Goal: Task Accomplishment & Management: Manage account settings

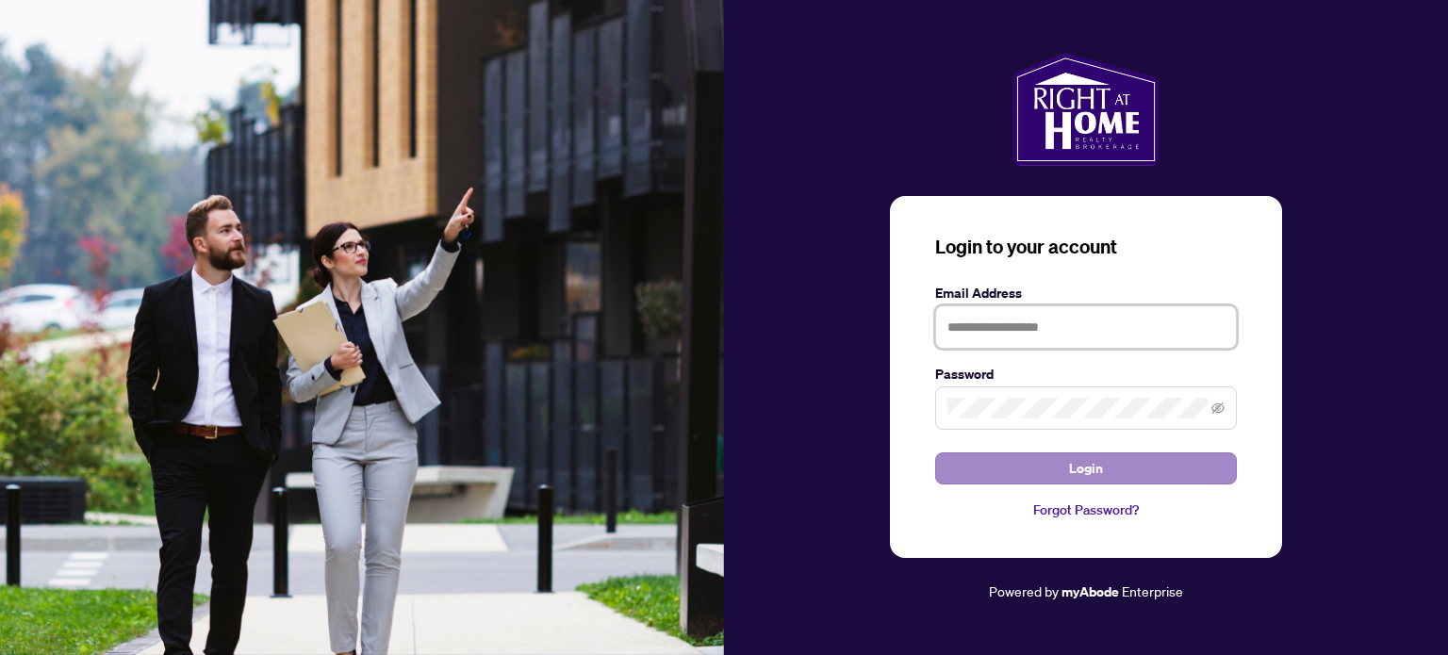
type input "**********"
click at [1086, 465] on span "Login" at bounding box center [1086, 468] width 34 height 30
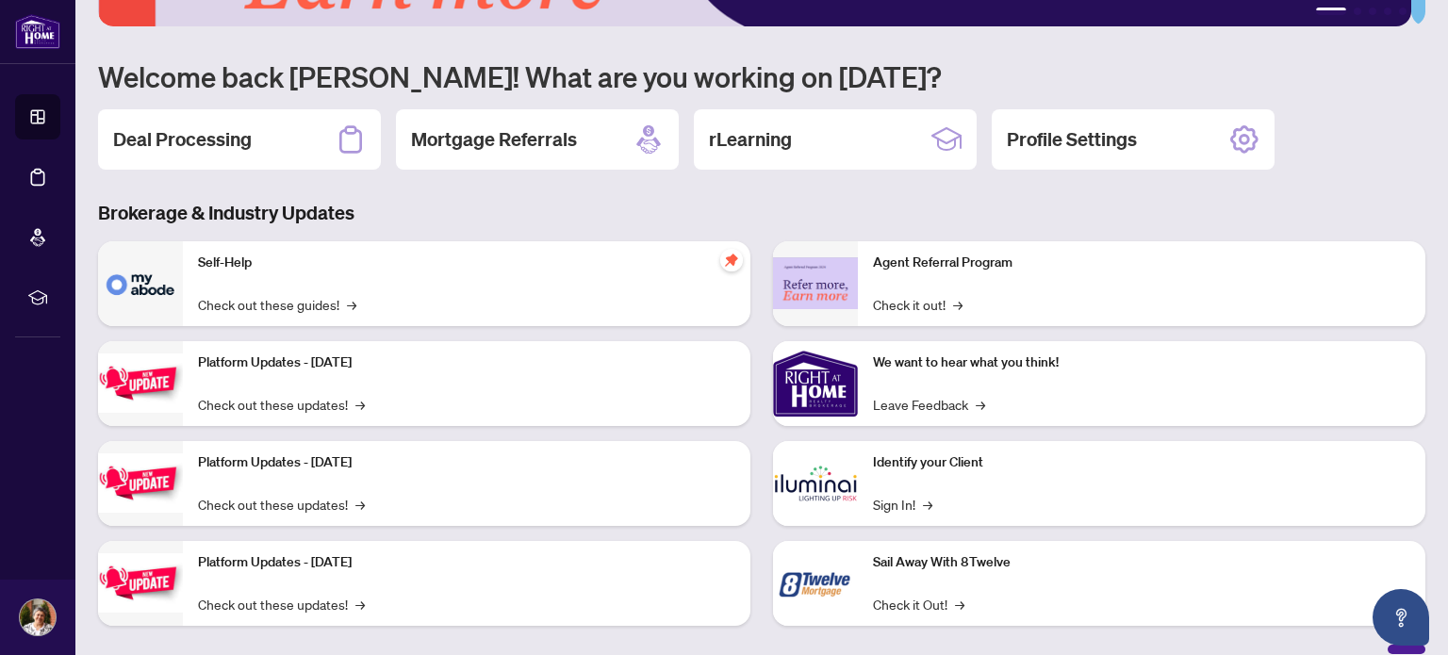
scroll to position [158, 0]
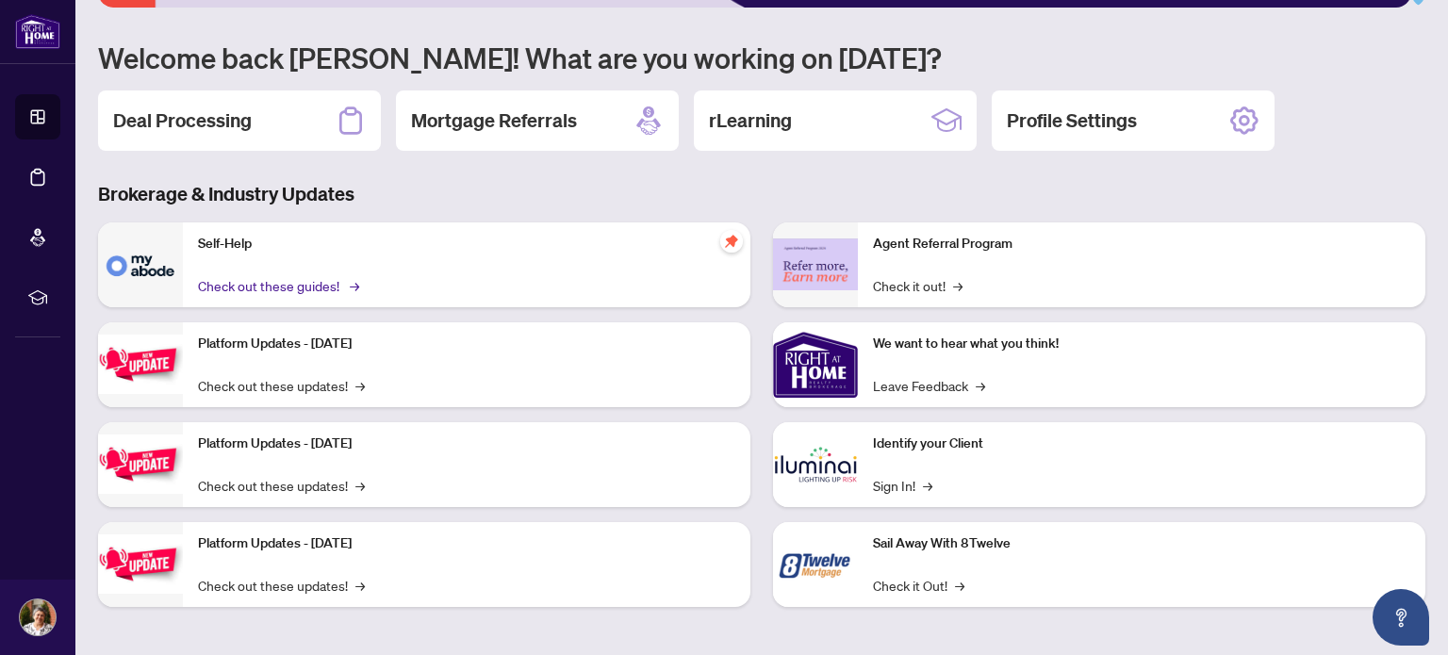
click at [245, 276] on link "Check out these guides! →" at bounding box center [277, 285] width 158 height 21
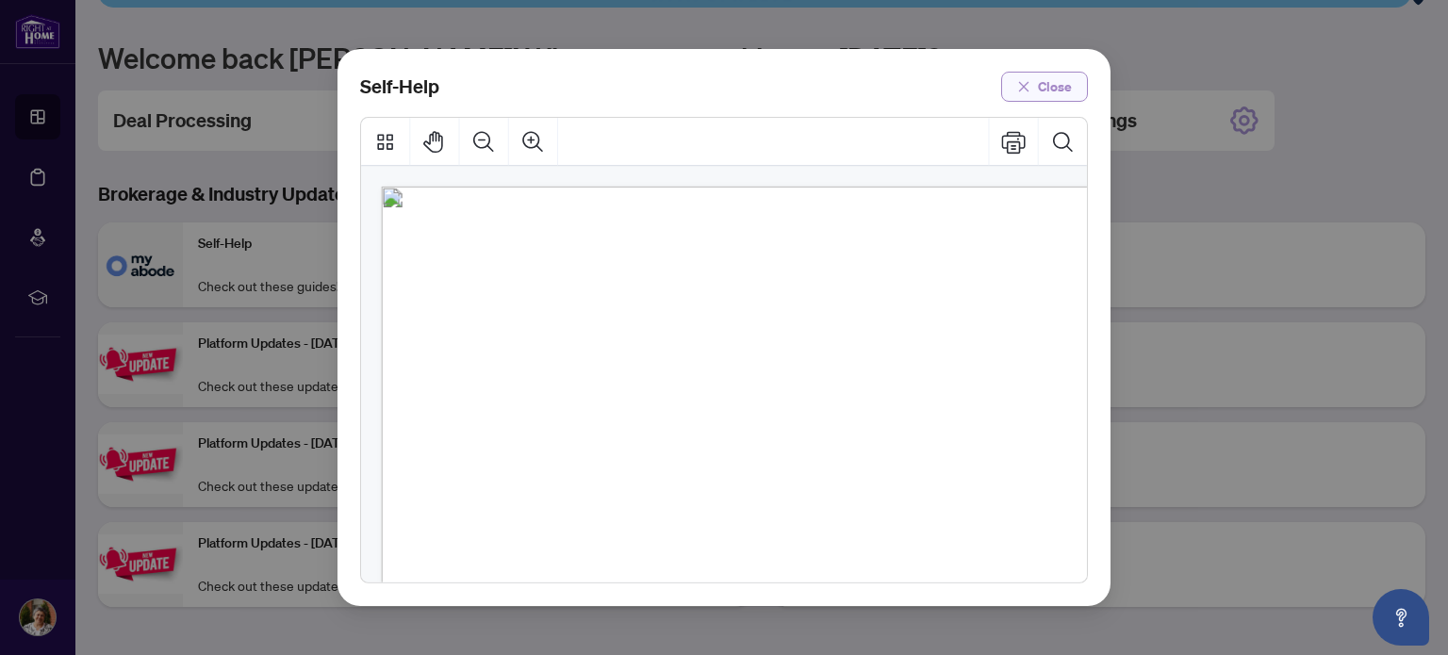
click at [1044, 84] on span "Close" at bounding box center [1055, 87] width 34 height 30
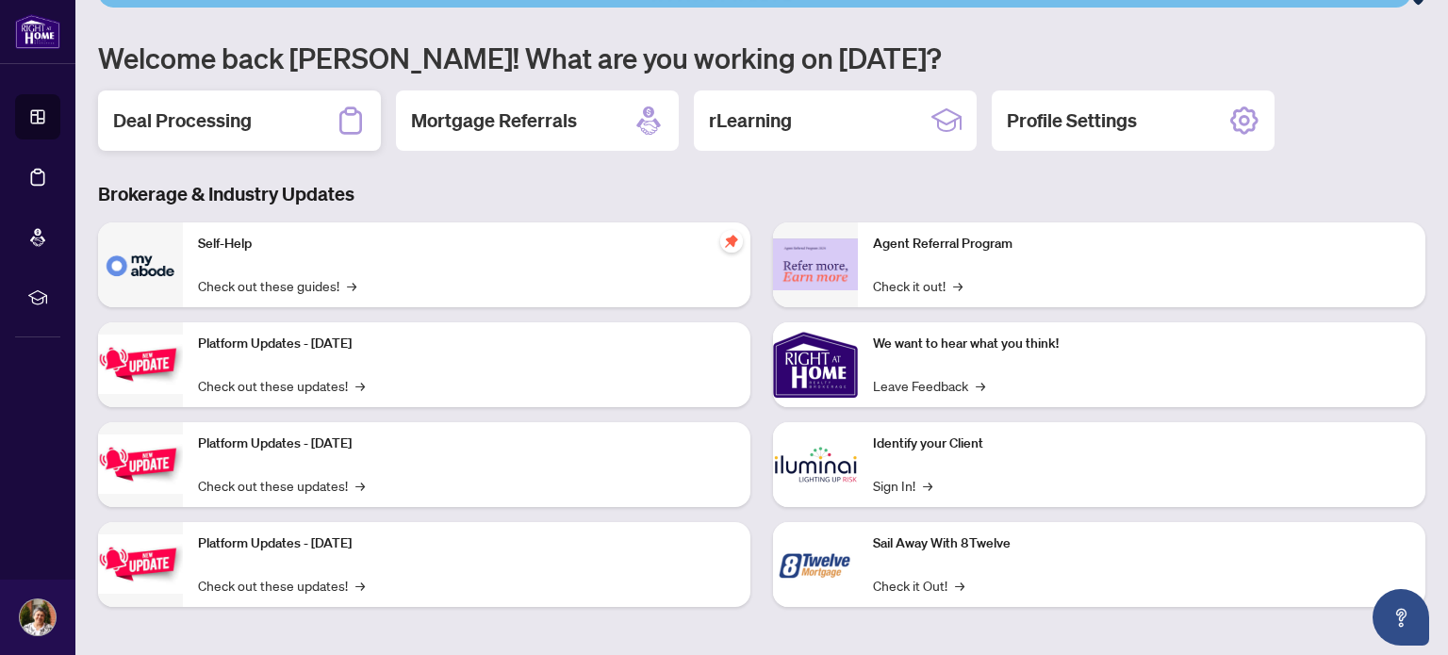
click at [337, 113] on icon at bounding box center [351, 121] width 30 height 30
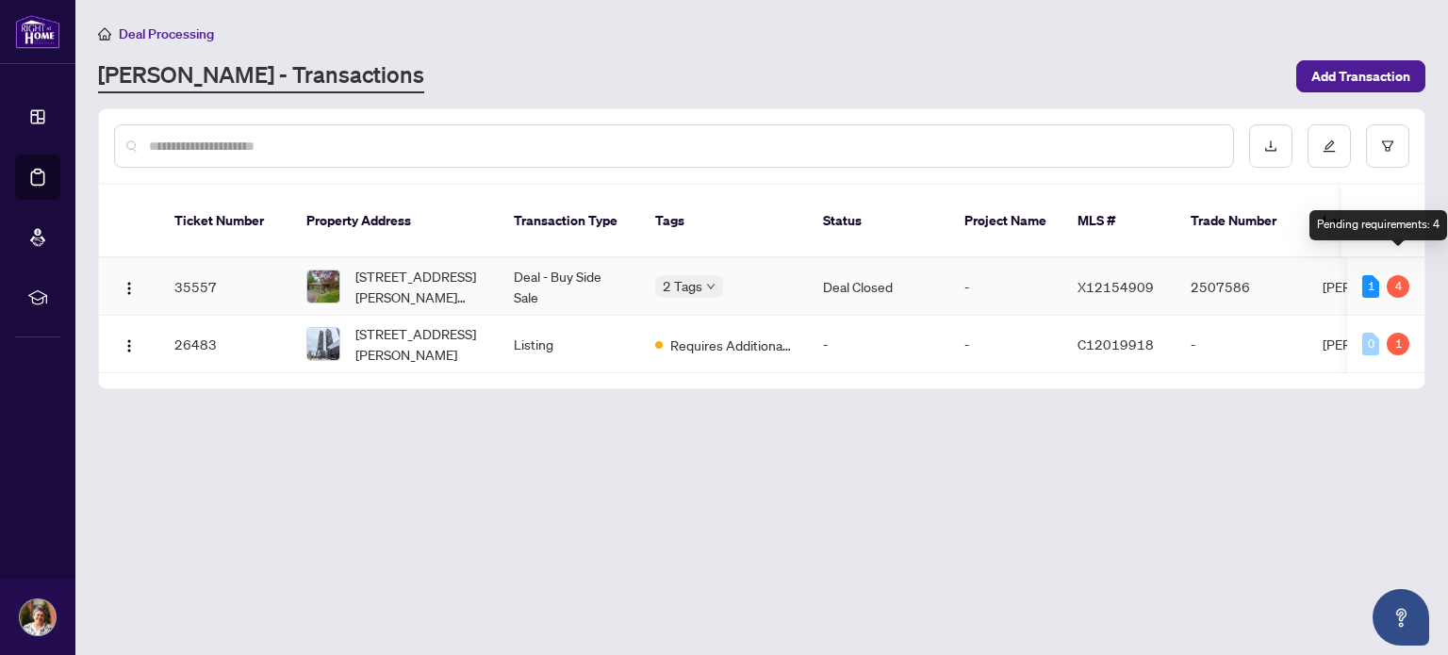
click at [1393, 275] on div "4" at bounding box center [1397, 286] width 23 height 23
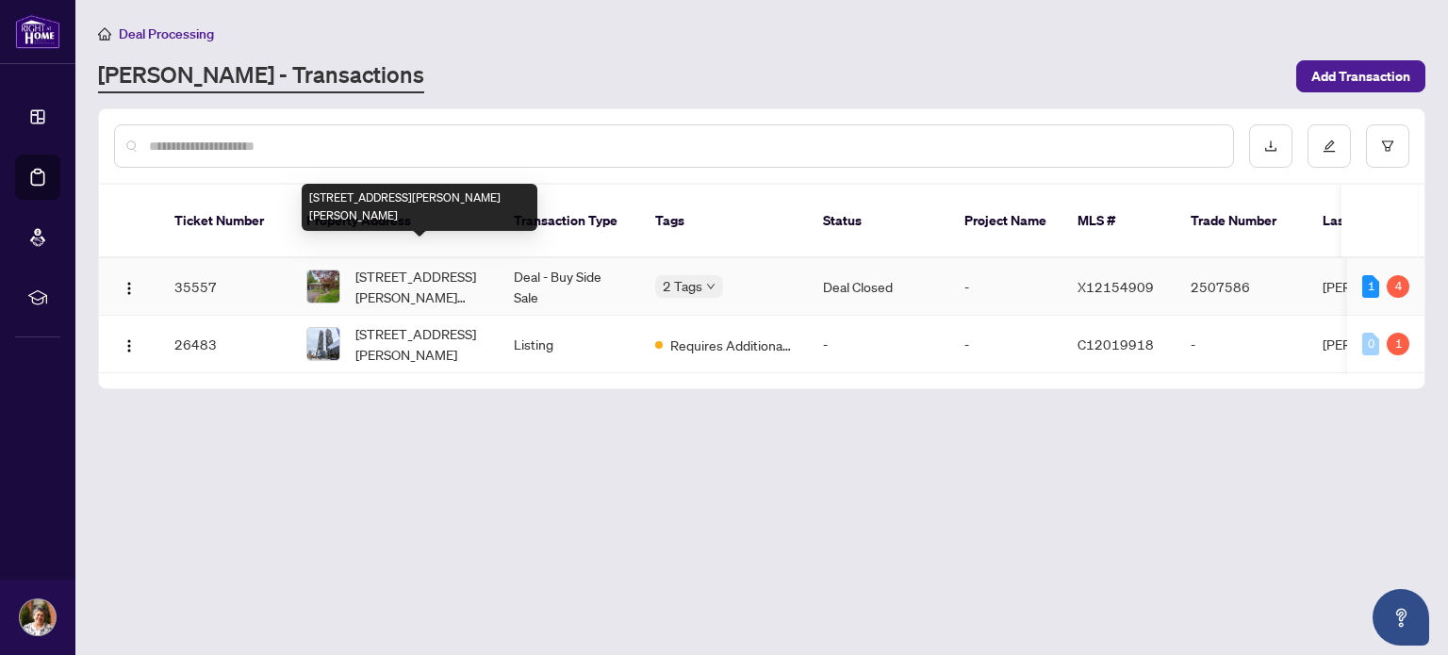
click at [423, 266] on span "[STREET_ADDRESS][PERSON_NAME][PERSON_NAME]" at bounding box center [419, 286] width 128 height 41
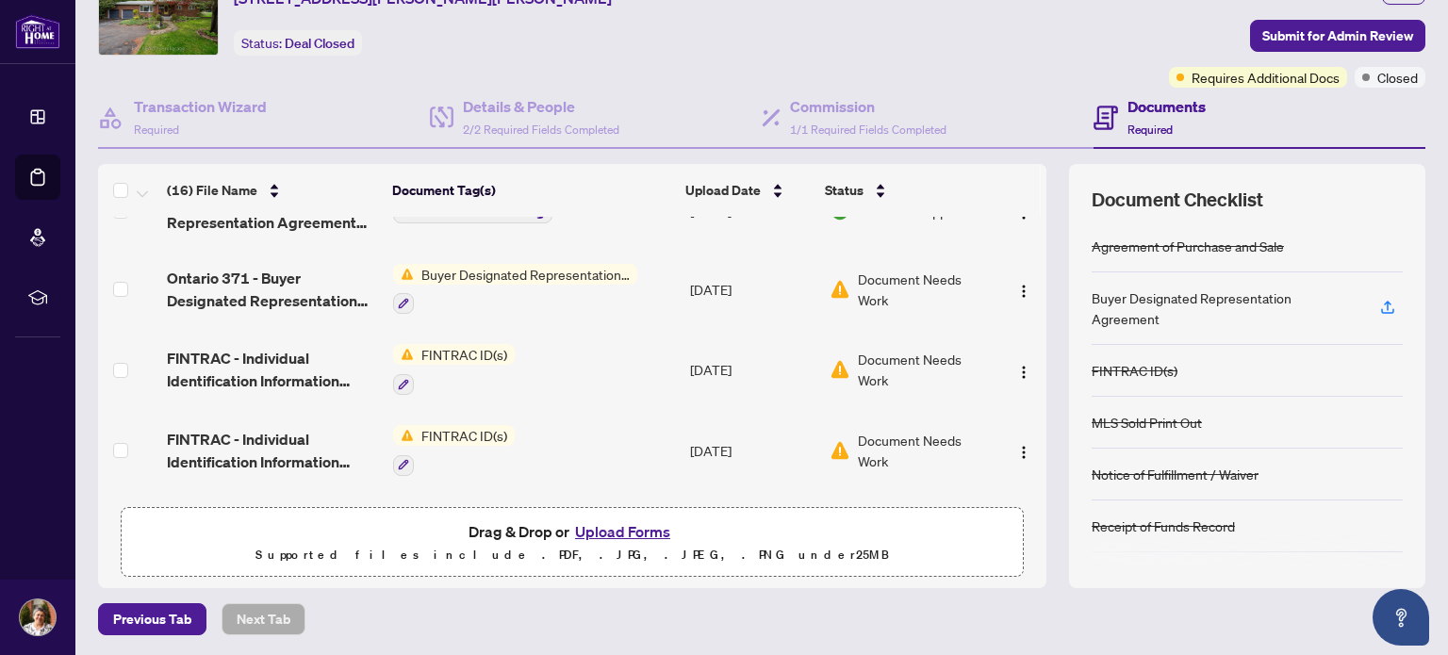
scroll to position [660, 0]
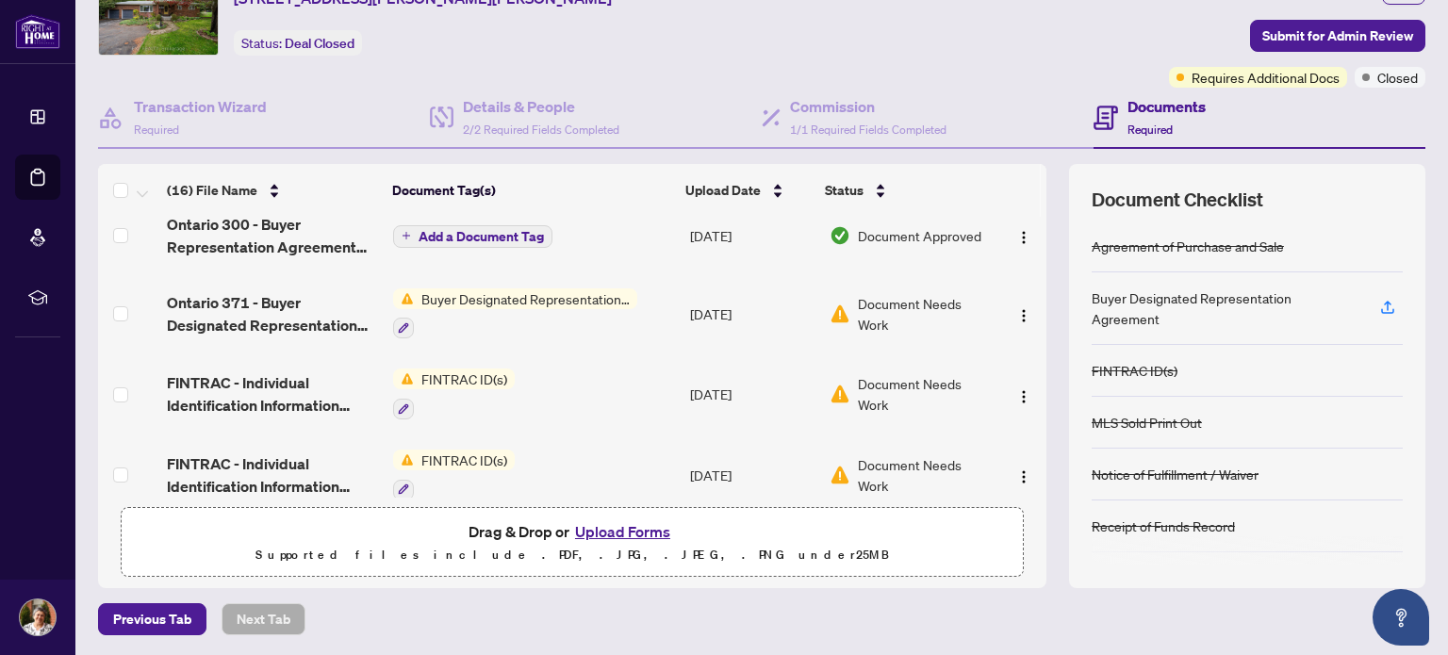
click at [526, 288] on span "Buyer Designated Representation Agreement" at bounding box center [525, 298] width 223 height 21
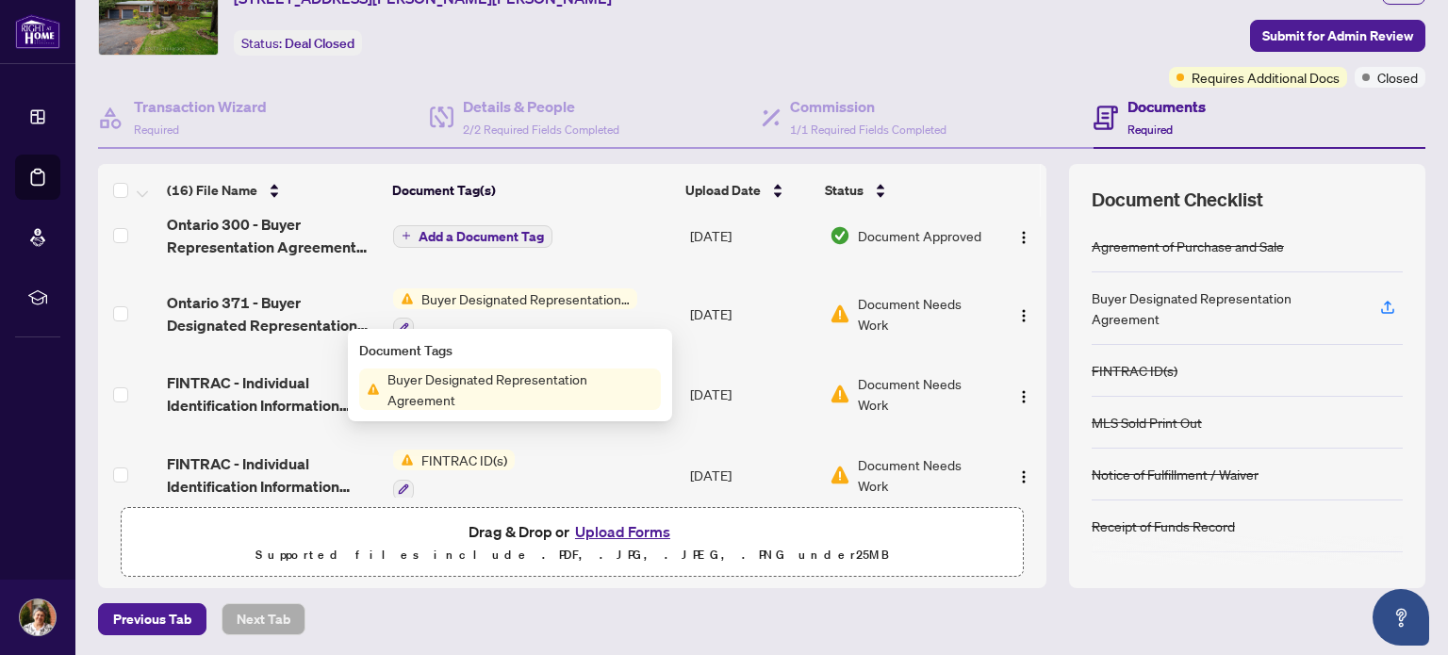
click at [496, 376] on span "Buyer Designated Representation Agreement" at bounding box center [520, 388] width 281 height 41
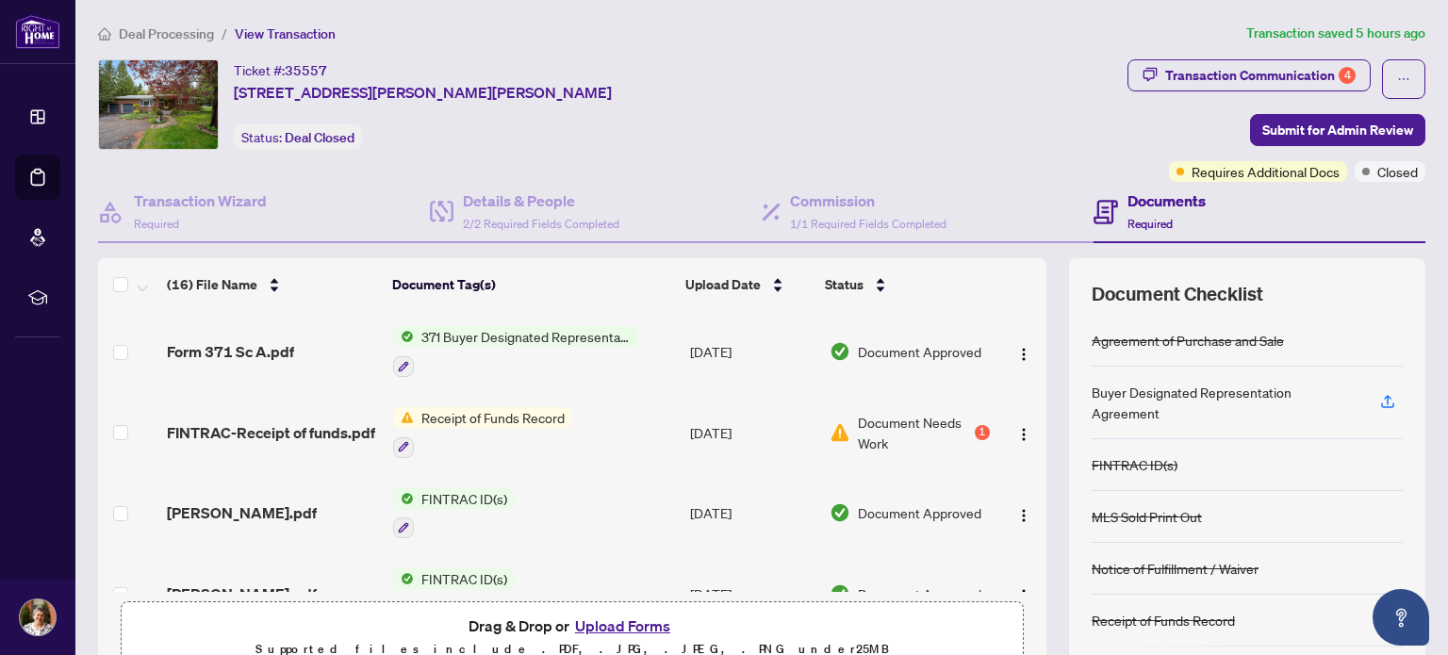
click at [538, 413] on span "Receipt of Funds Record" at bounding box center [493, 417] width 158 height 21
click at [858, 421] on span "Document Needs Work" at bounding box center [914, 432] width 112 height 41
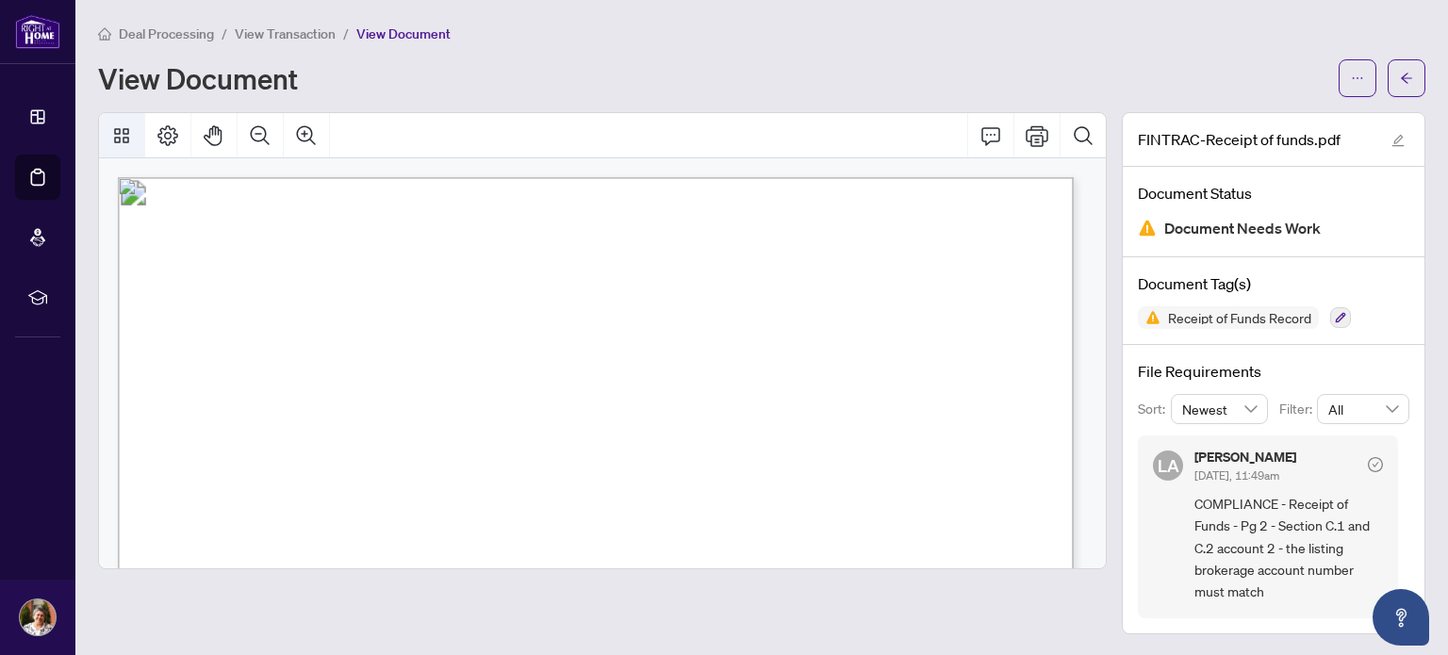
click at [113, 128] on icon "Thumbnails" at bounding box center [121, 135] width 23 height 23
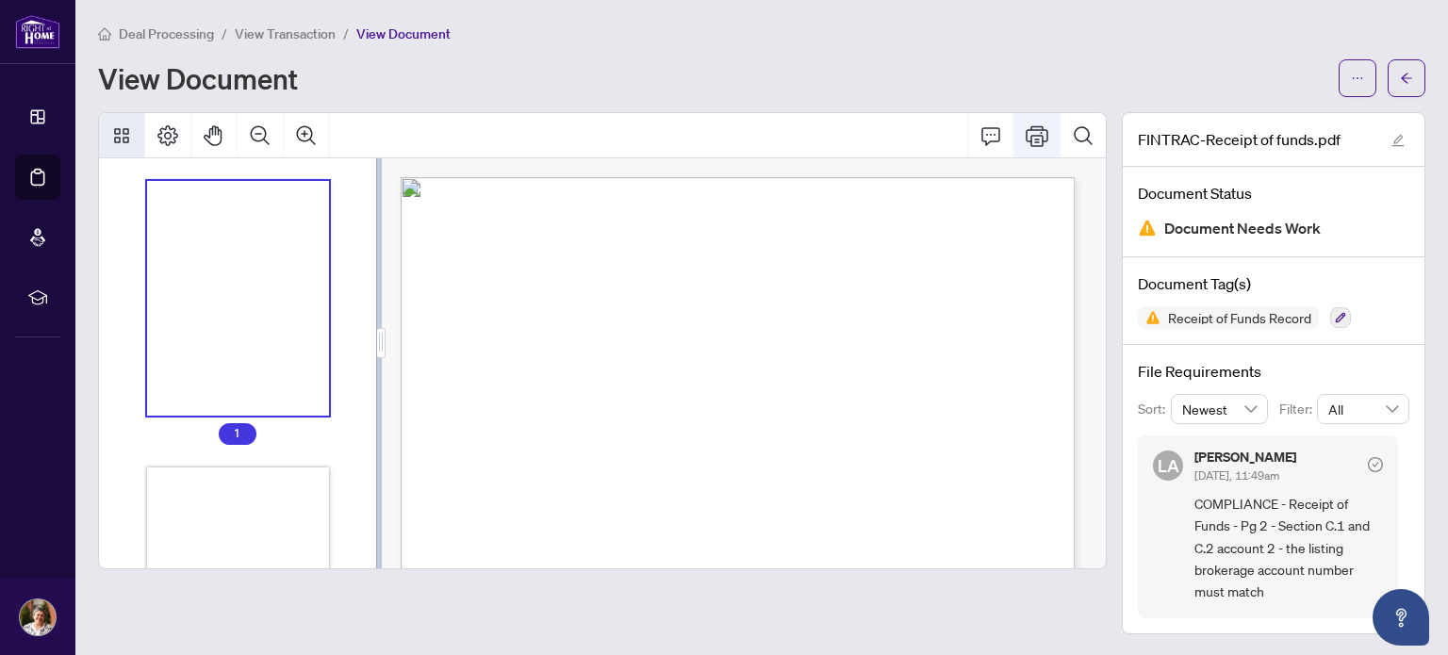
click at [1038, 134] on icon "Print" at bounding box center [1036, 135] width 23 height 21
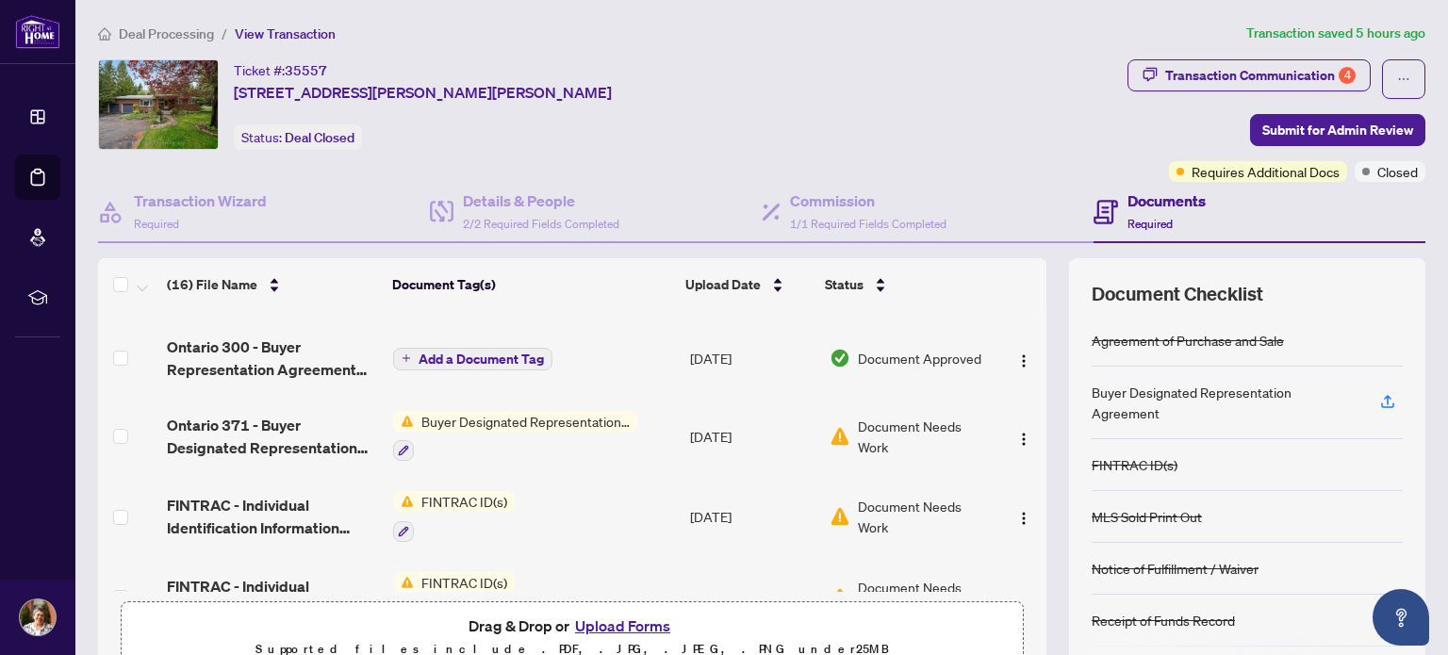
scroll to position [660, 0]
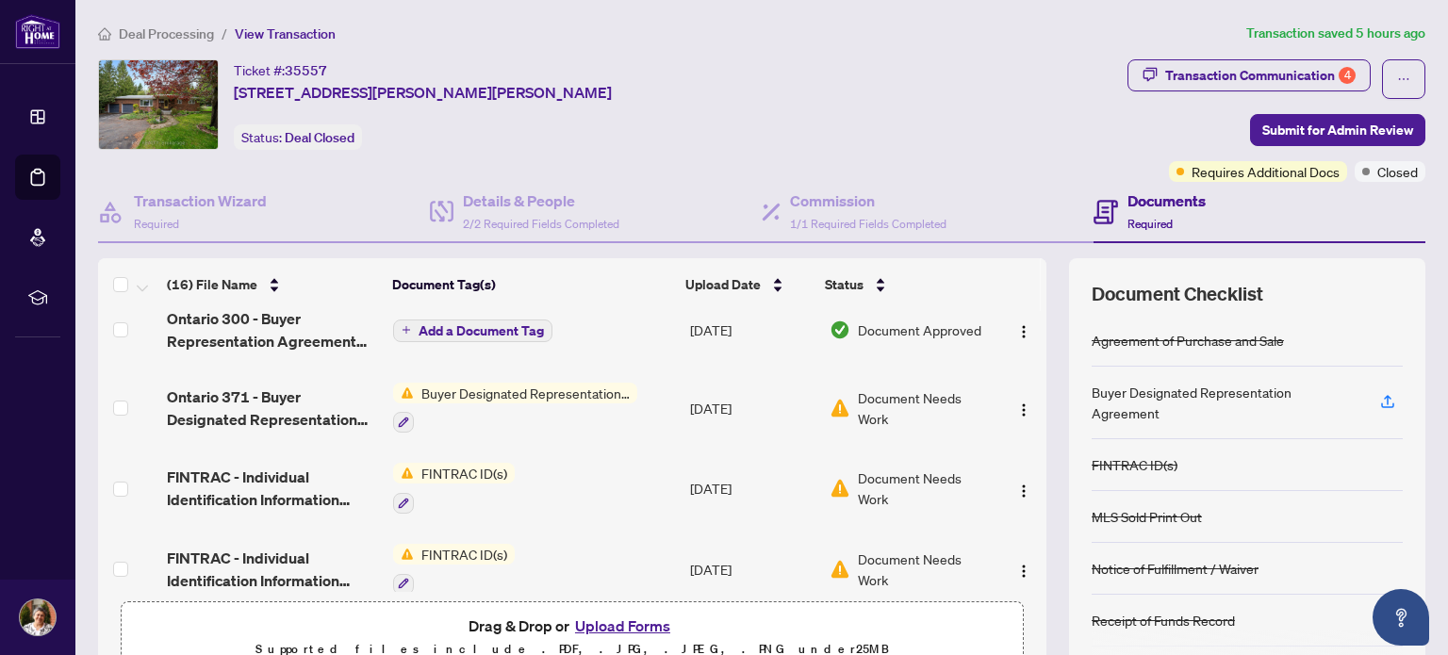
click at [879, 388] on span "Document Needs Work" at bounding box center [923, 407] width 131 height 41
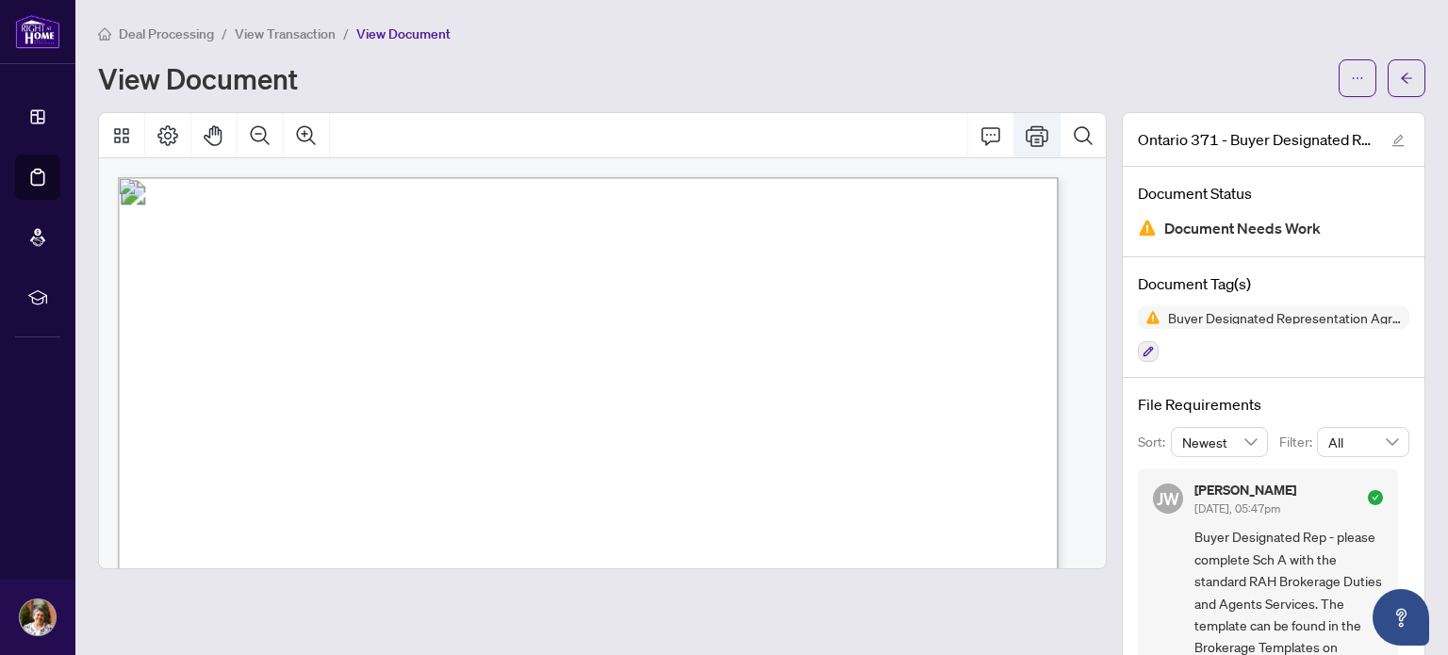
click at [1025, 131] on icon "Print" at bounding box center [1036, 135] width 23 height 23
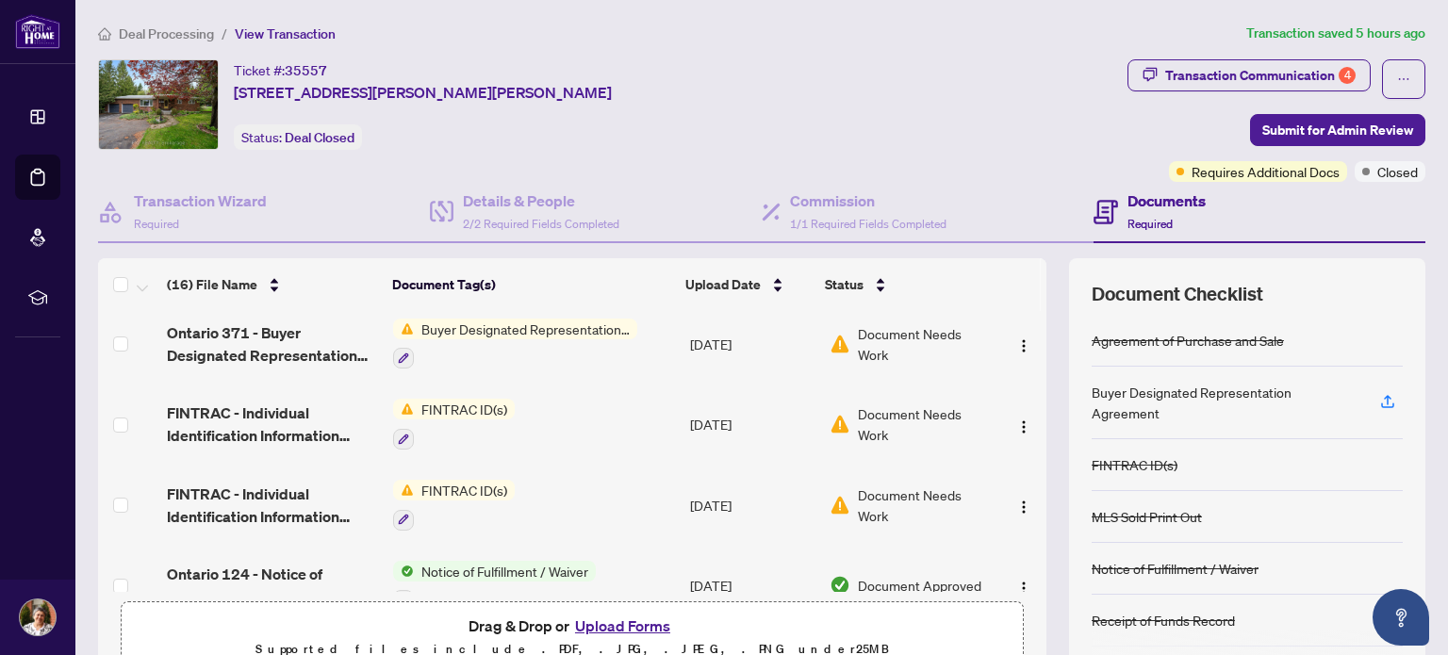
scroll to position [754, 0]
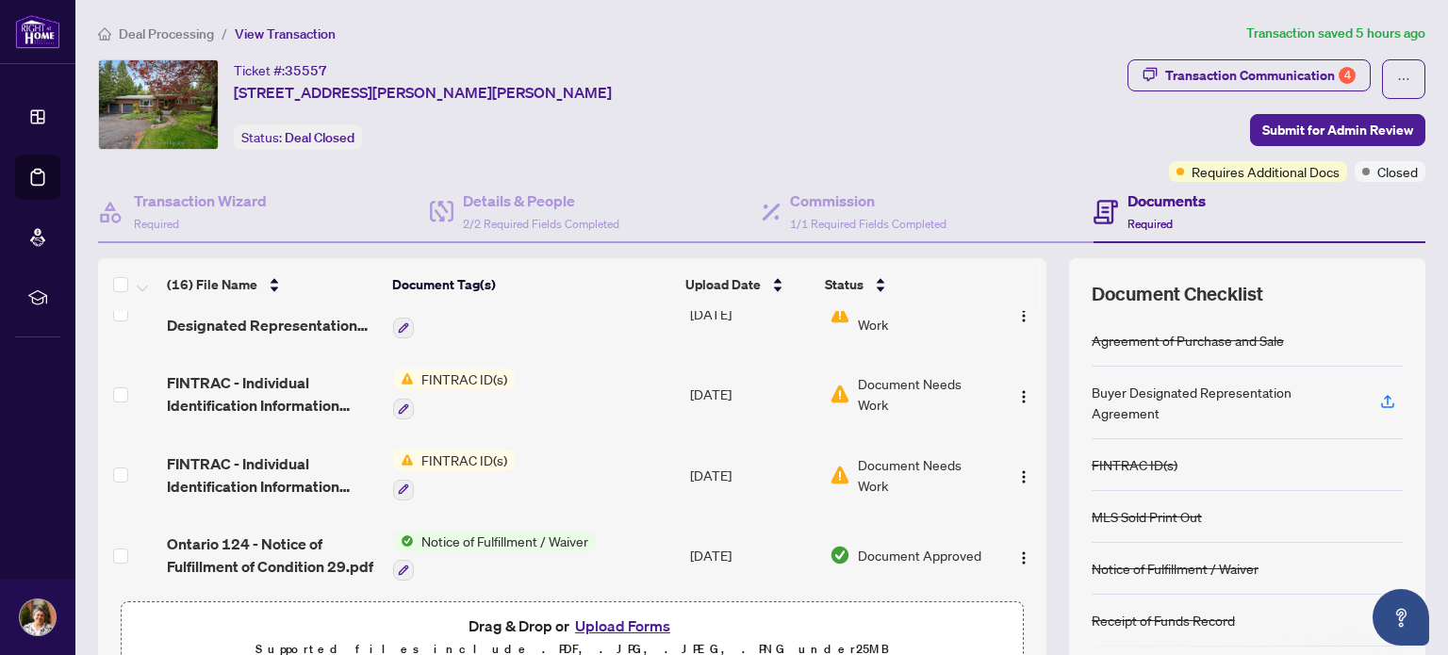
click at [880, 373] on span "Document Needs Work" at bounding box center [923, 393] width 131 height 41
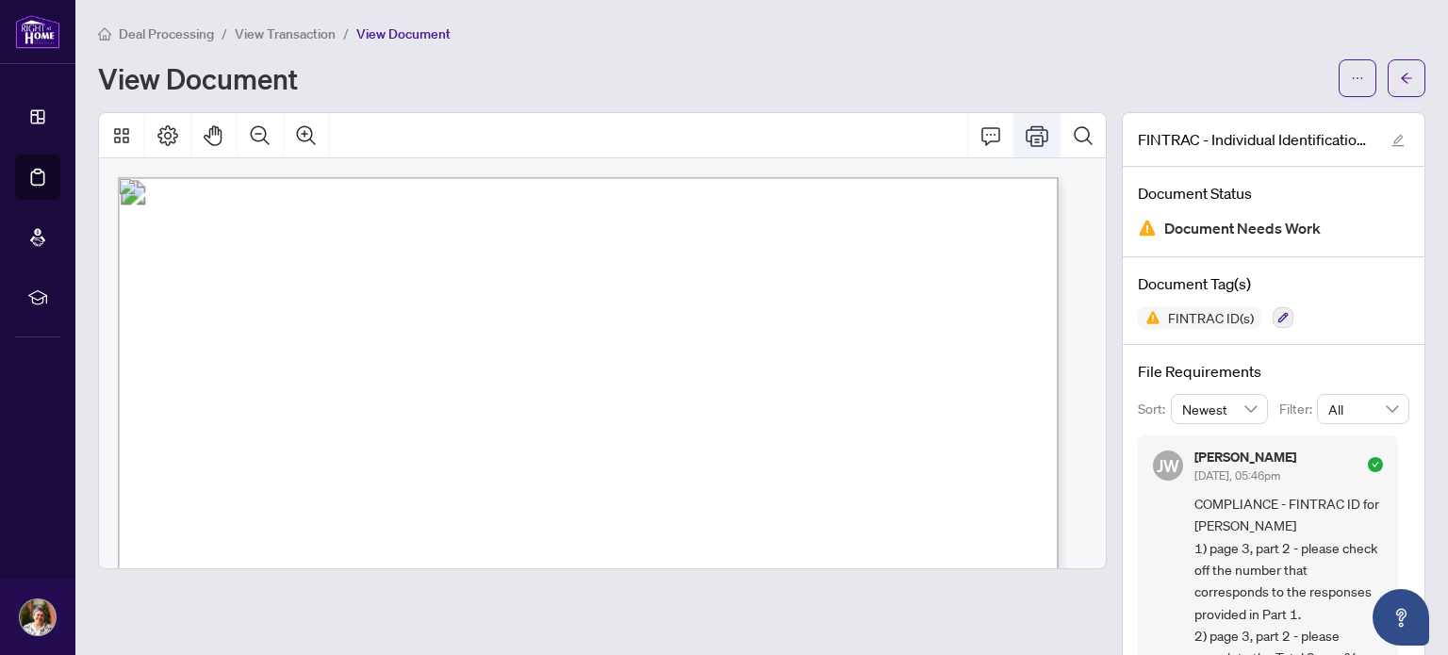
click at [1025, 133] on icon "Print" at bounding box center [1036, 135] width 23 height 23
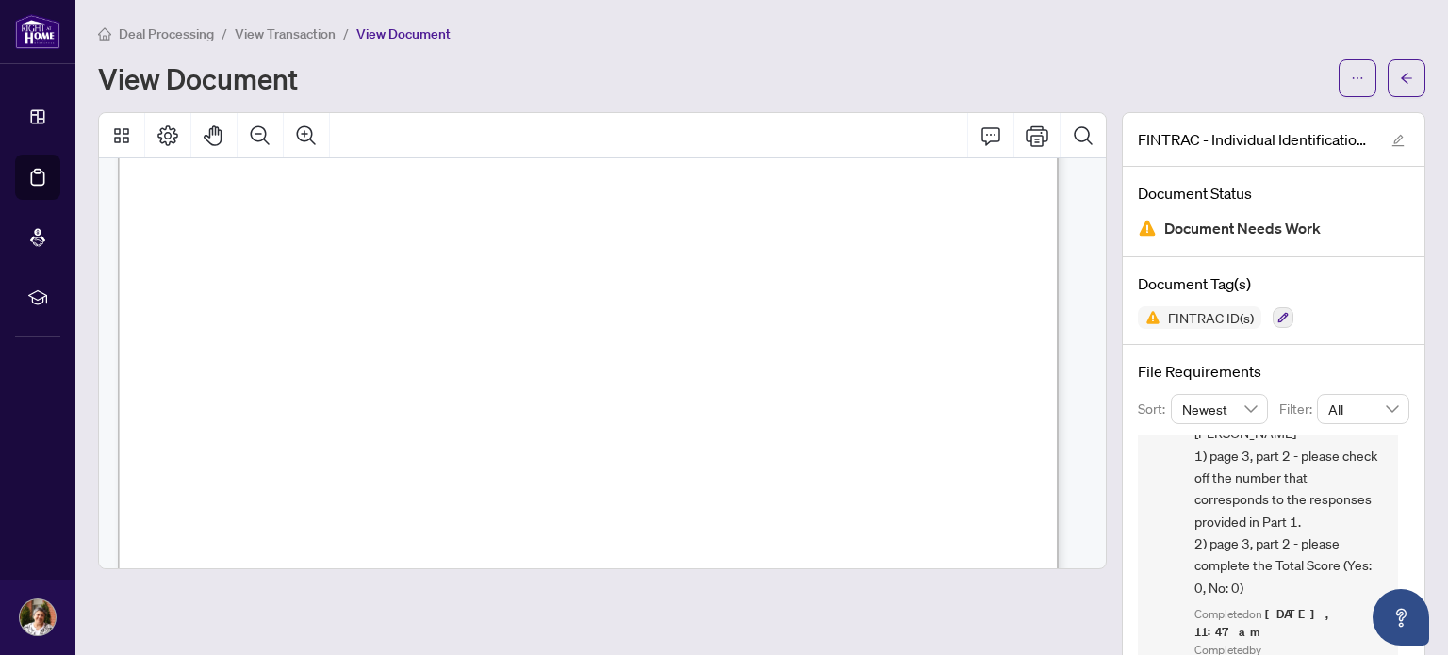
scroll to position [94, 0]
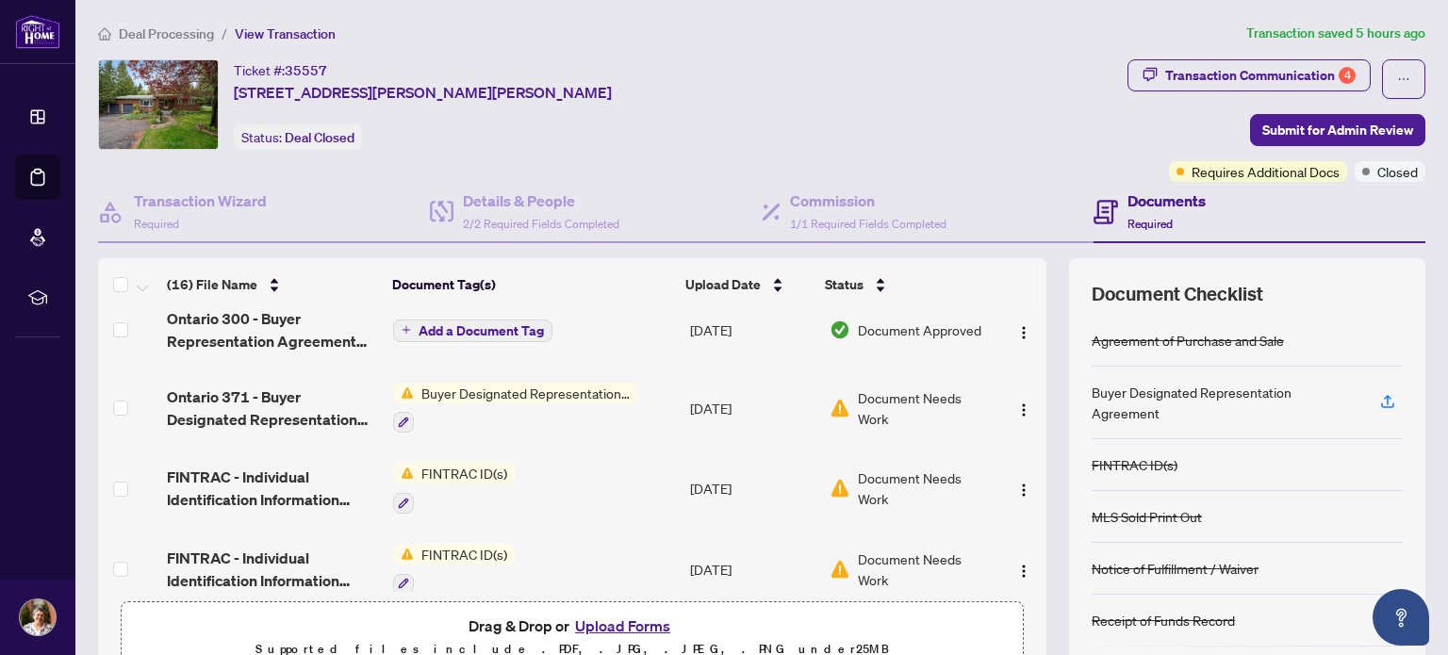
scroll to position [848, 0]
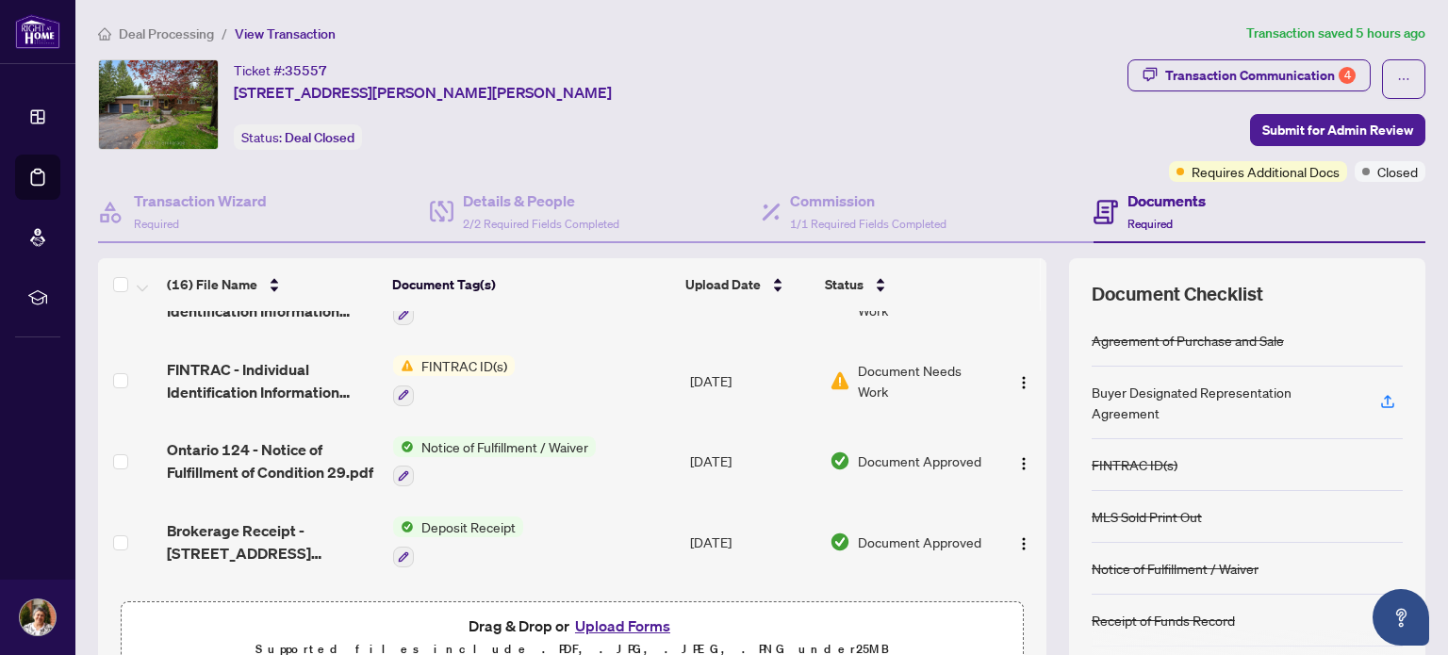
click at [882, 360] on span "Document Needs Work" at bounding box center [923, 380] width 131 height 41
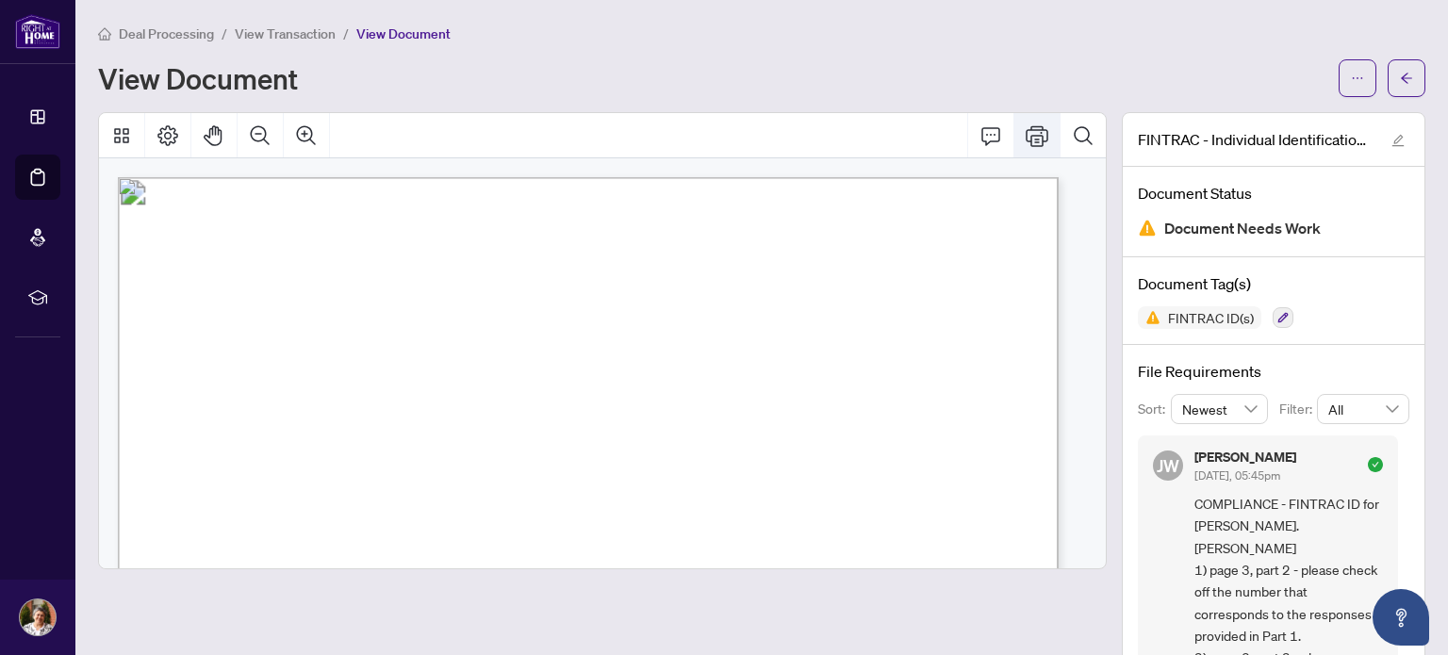
click at [1025, 135] on icon "Print" at bounding box center [1036, 135] width 23 height 23
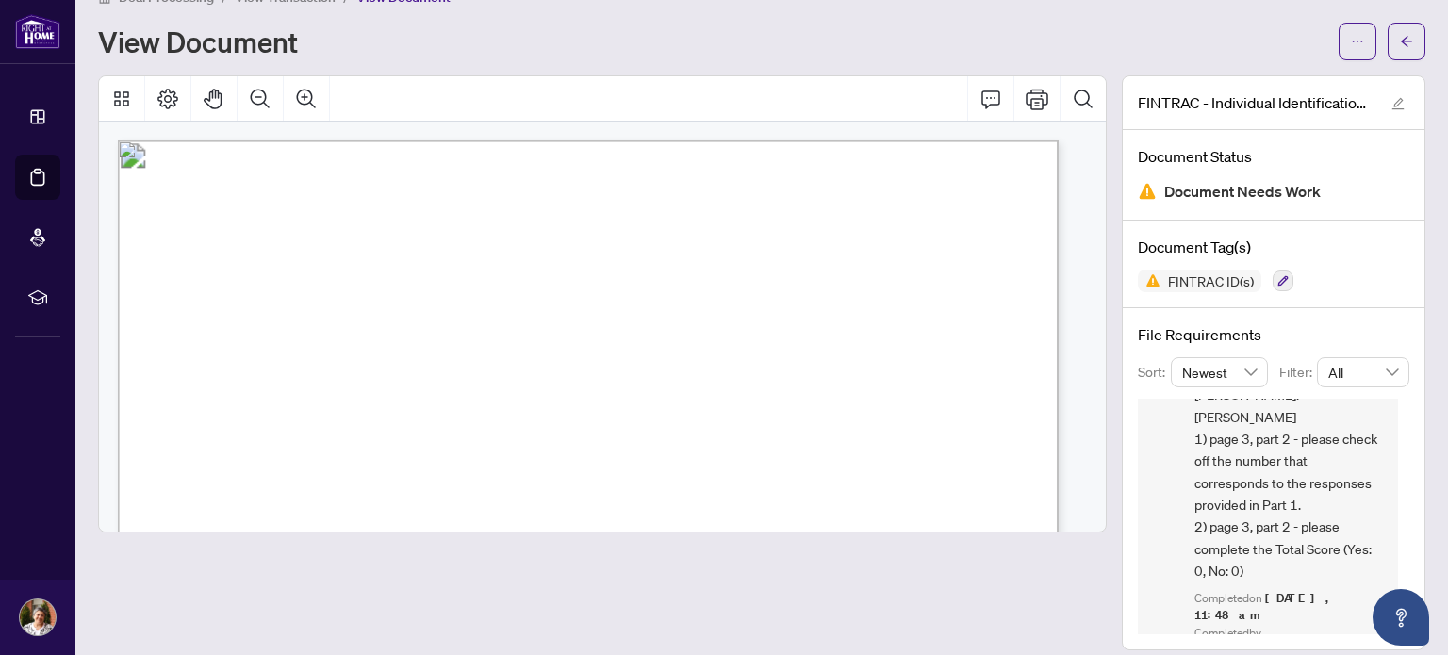
scroll to position [52, 0]
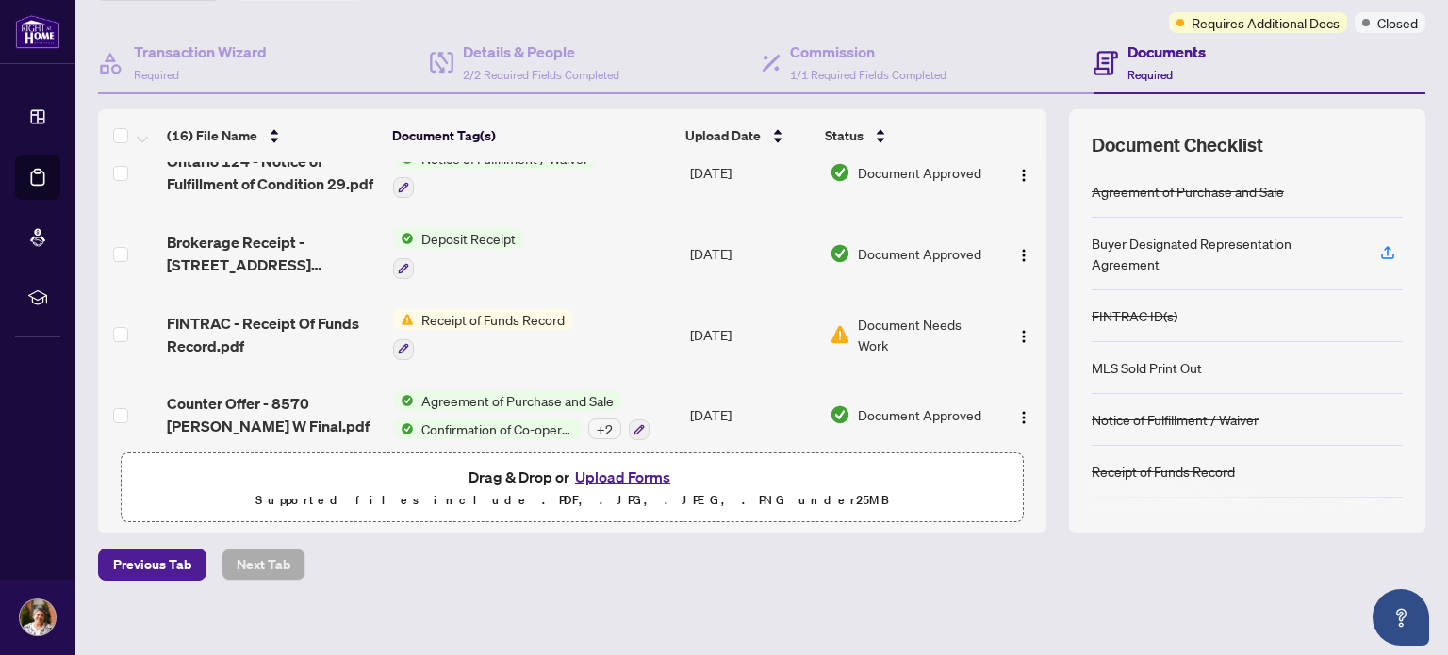
scroll to position [159, 0]
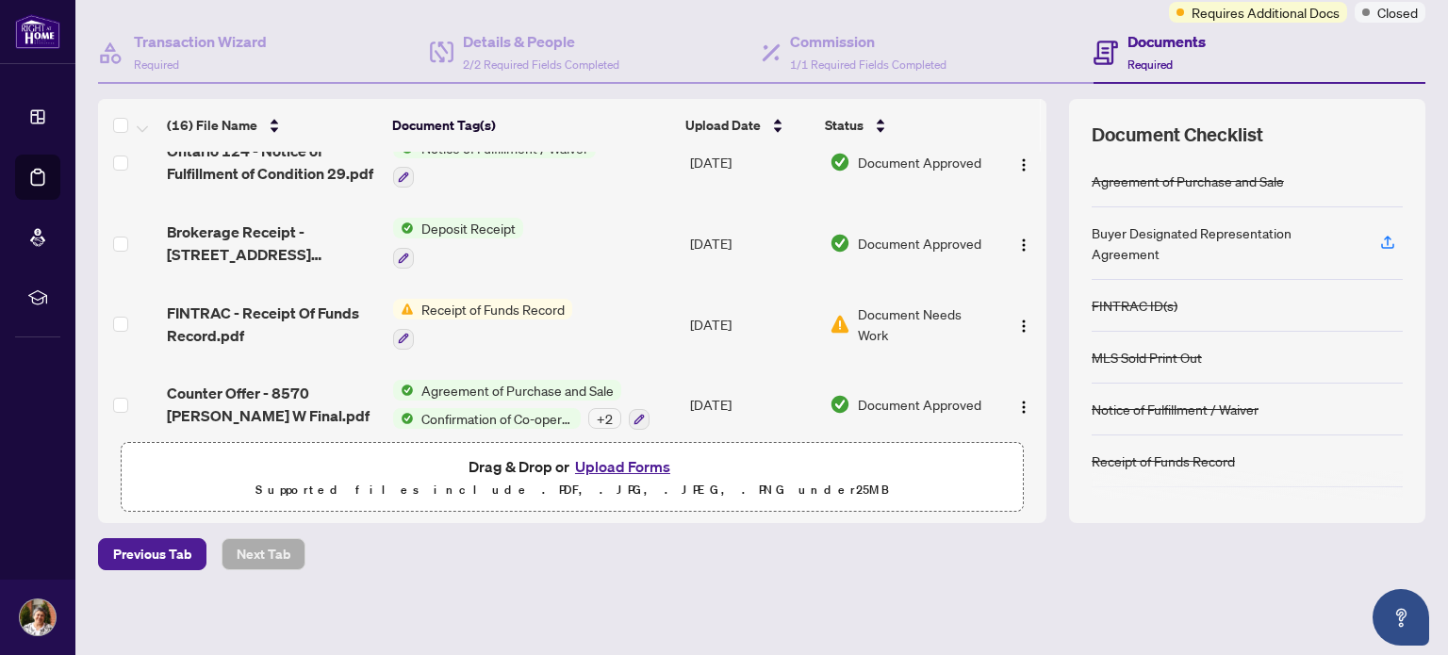
click at [867, 303] on span "Document Needs Work" at bounding box center [923, 323] width 131 height 41
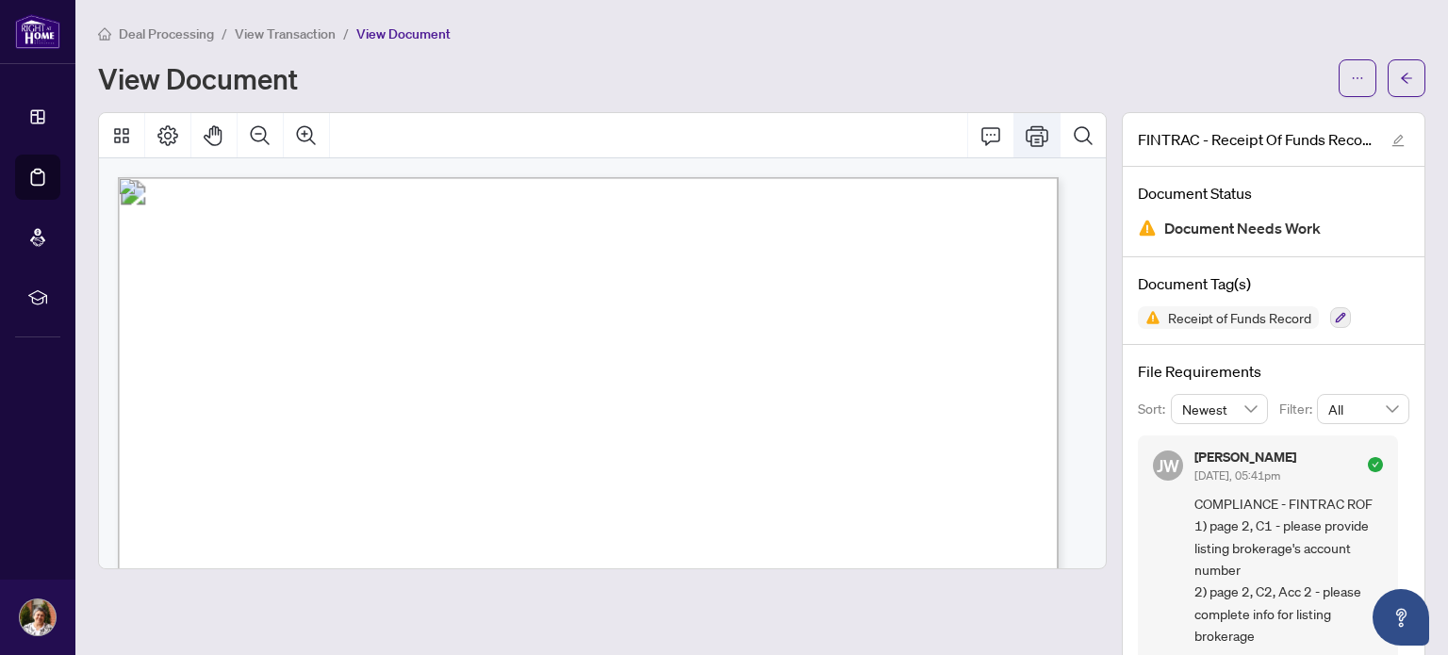
click at [1025, 132] on icon "Print" at bounding box center [1036, 135] width 23 height 23
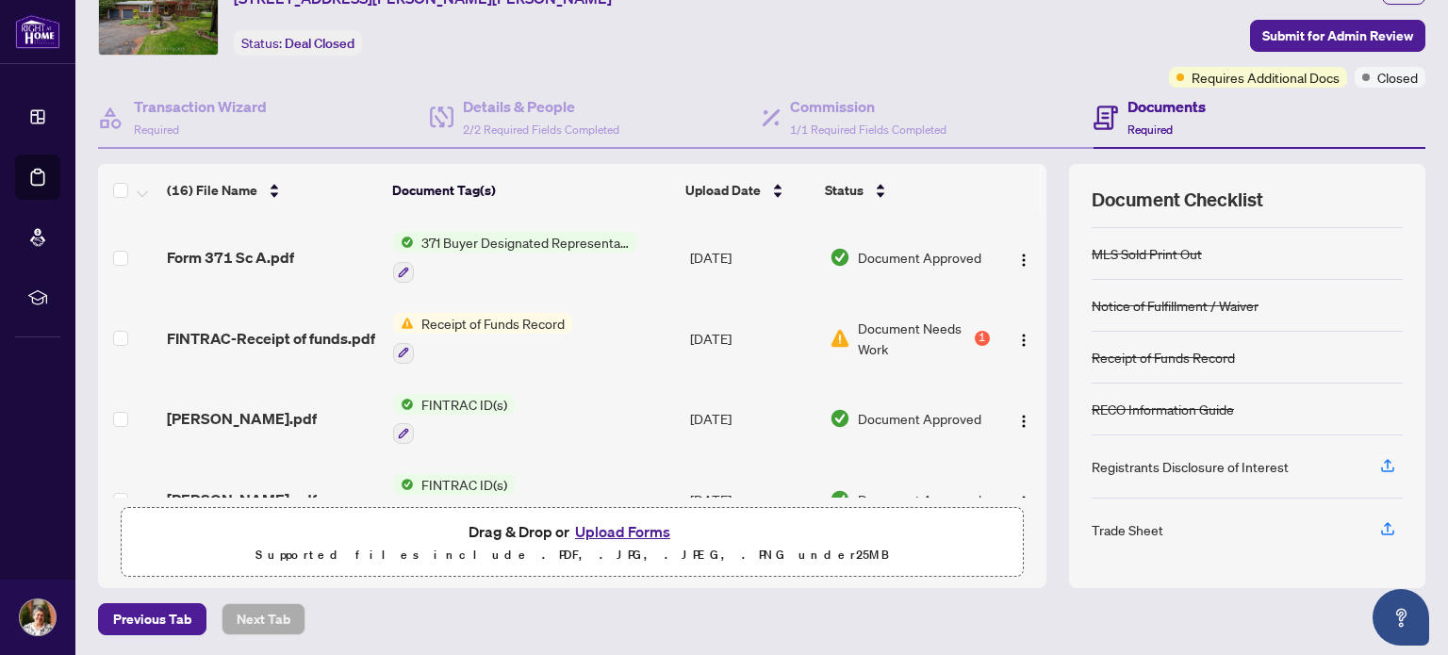
scroll to position [159, 0]
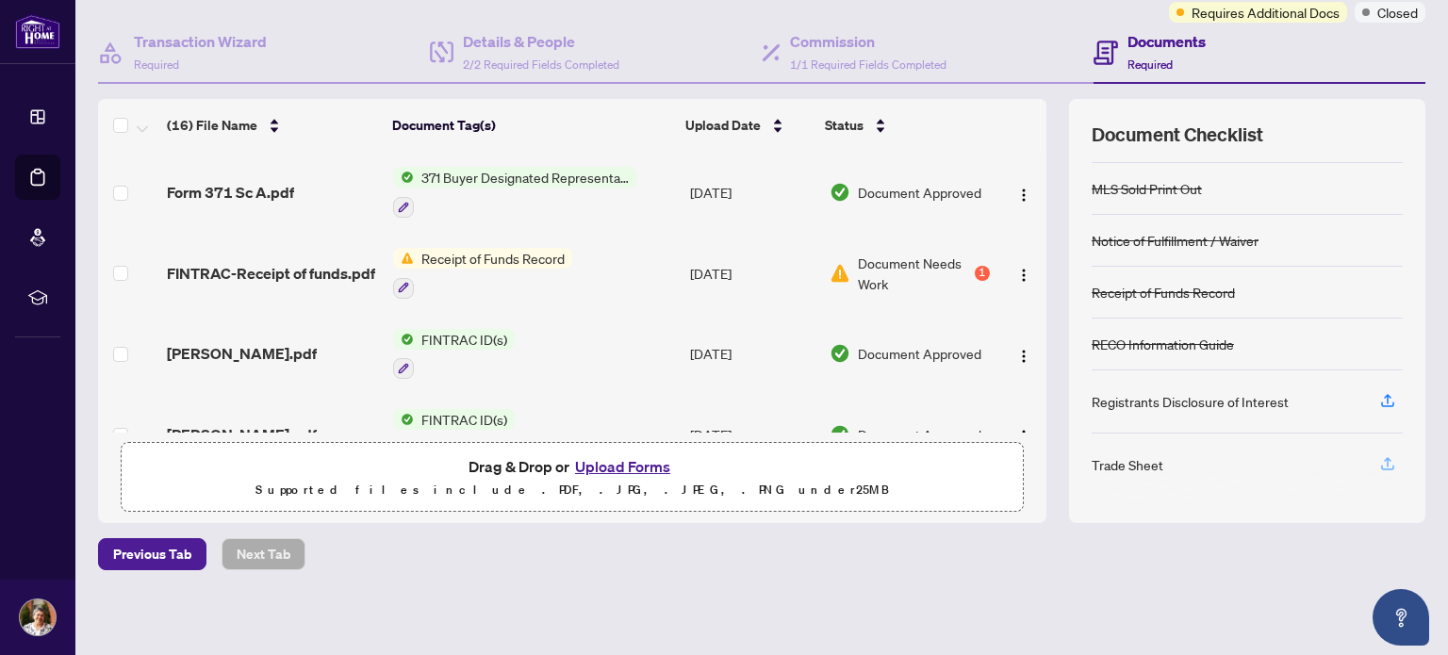
click at [1379, 460] on icon "button" at bounding box center [1387, 463] width 17 height 17
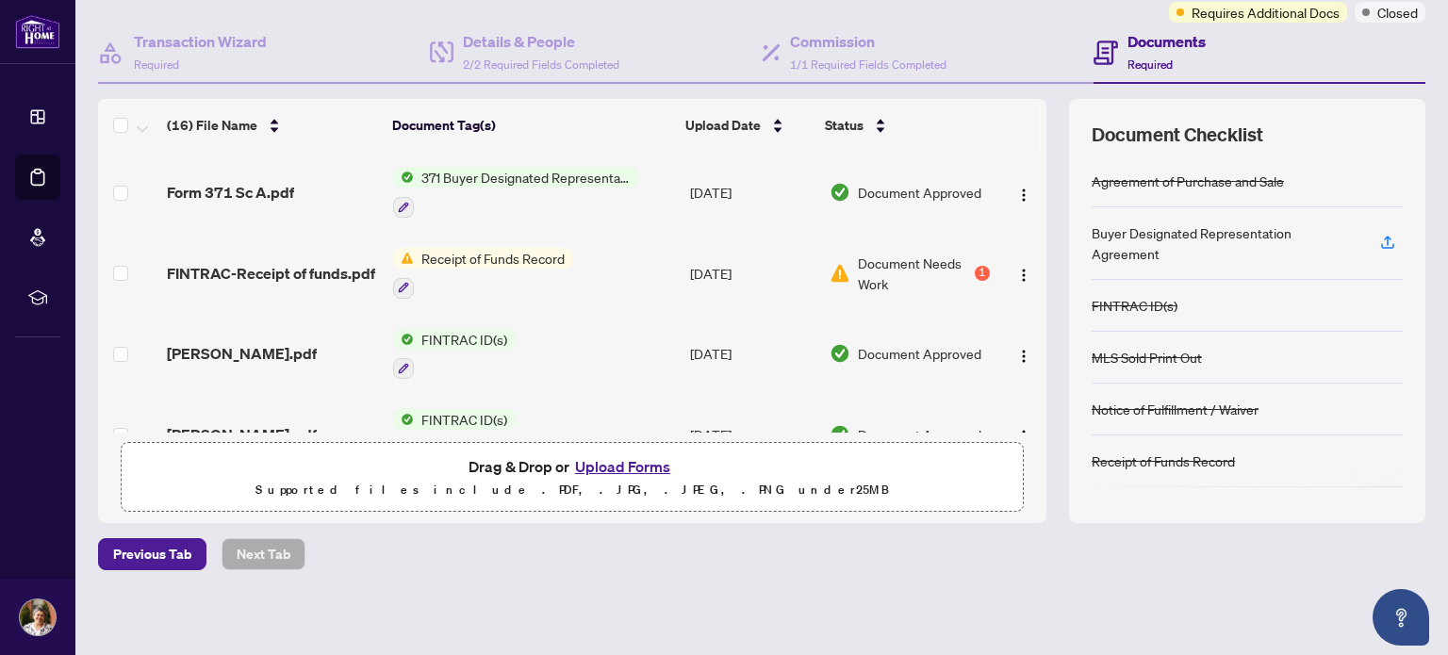
scroll to position [0, 0]
click at [1379, 238] on icon "button" at bounding box center [1387, 242] width 17 height 17
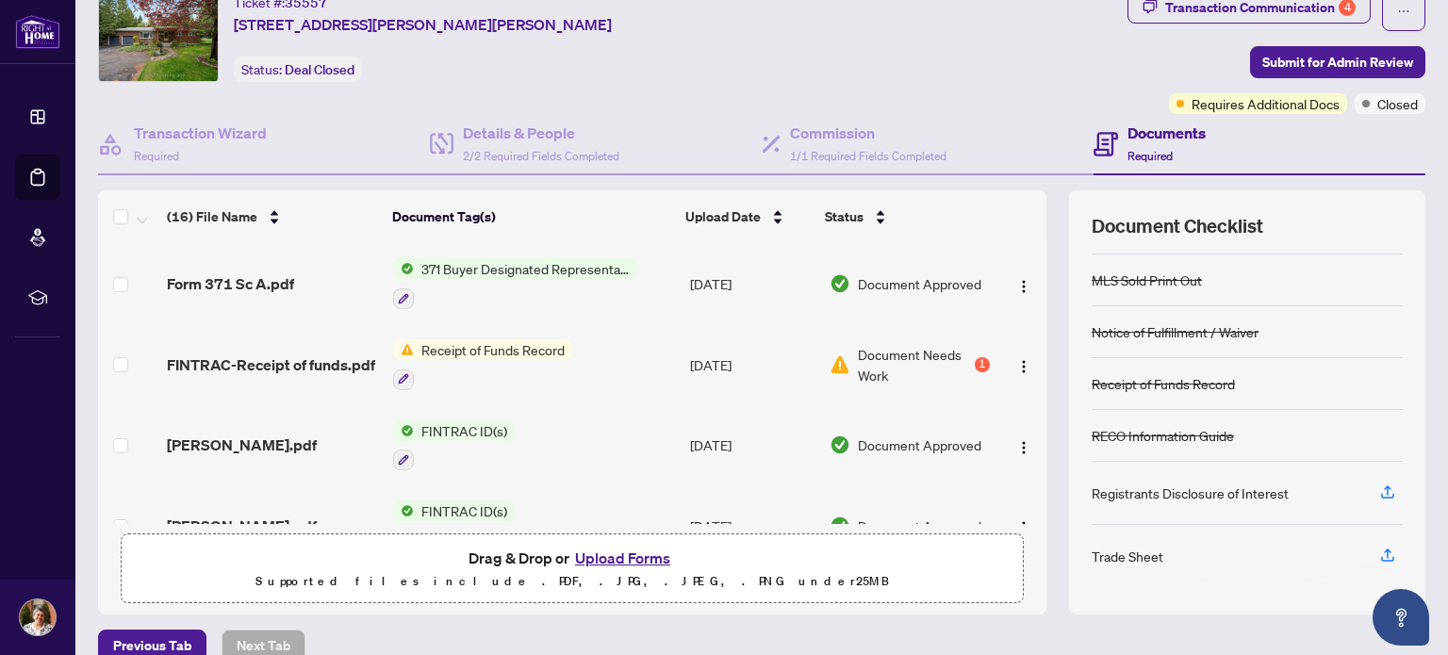
scroll to position [94, 0]
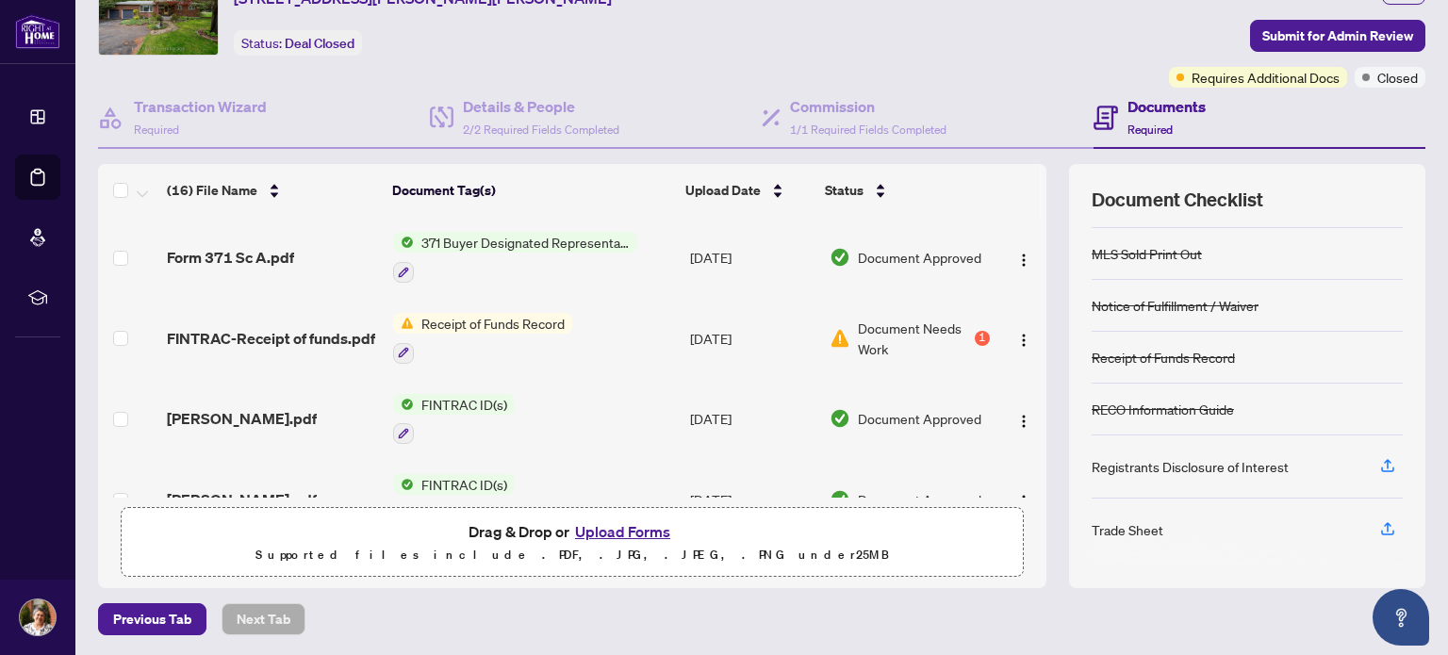
click at [889, 322] on span "Document Needs Work" at bounding box center [914, 338] width 112 height 41
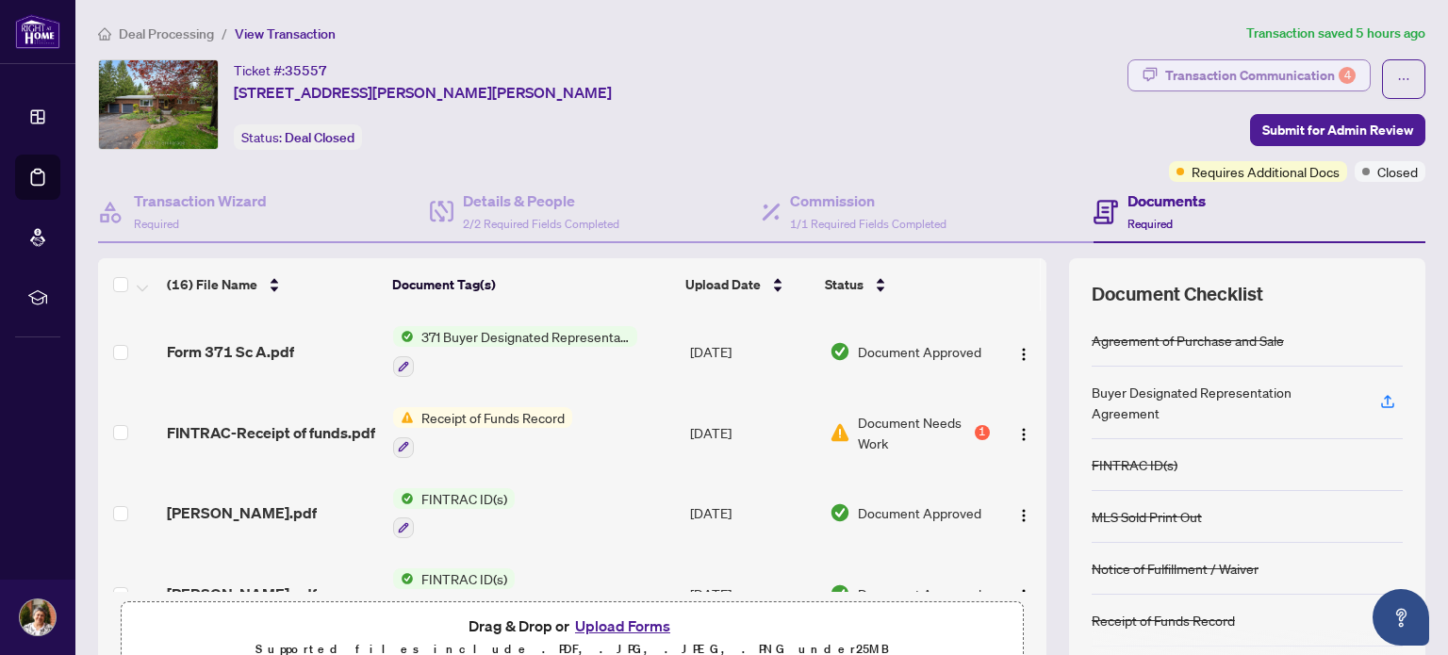
click at [1262, 68] on div "Transaction Communication 4" at bounding box center [1260, 75] width 190 height 30
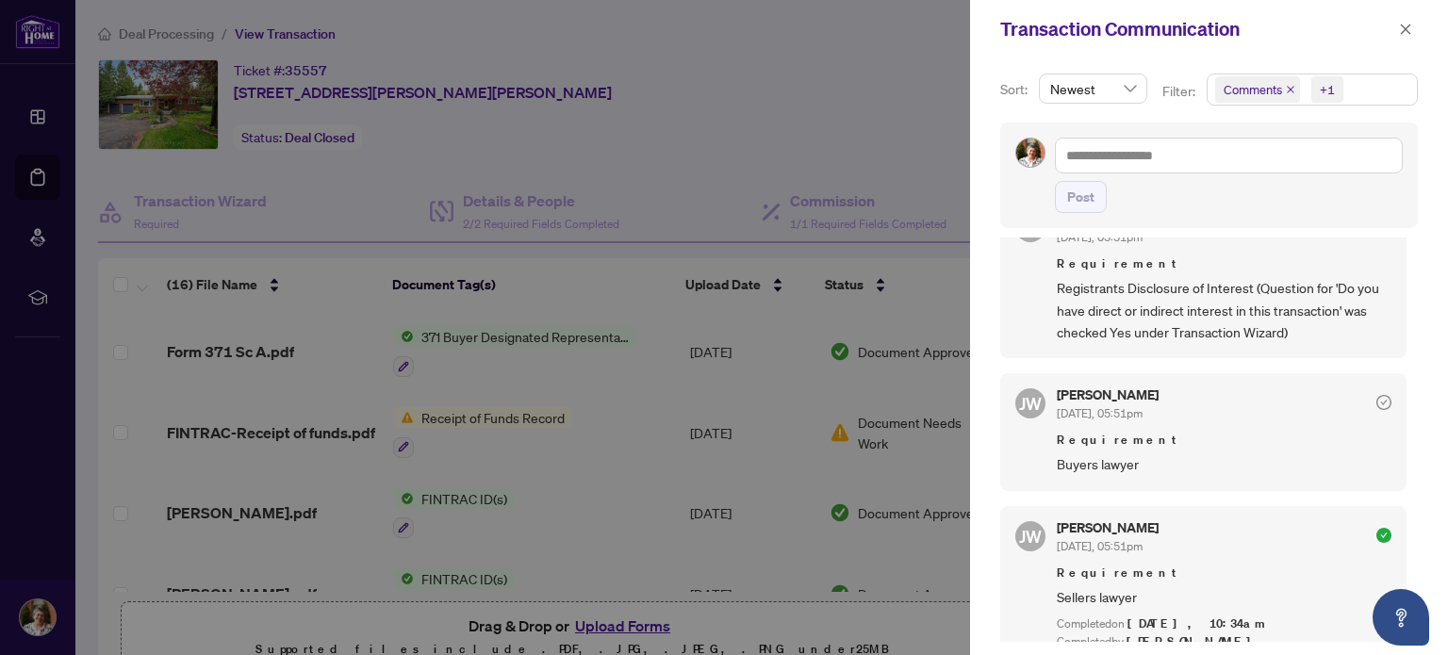
scroll to position [754, 0]
click at [903, 127] on div at bounding box center [724, 327] width 1448 height 655
click at [1410, 25] on icon "close" at bounding box center [1405, 29] width 13 height 13
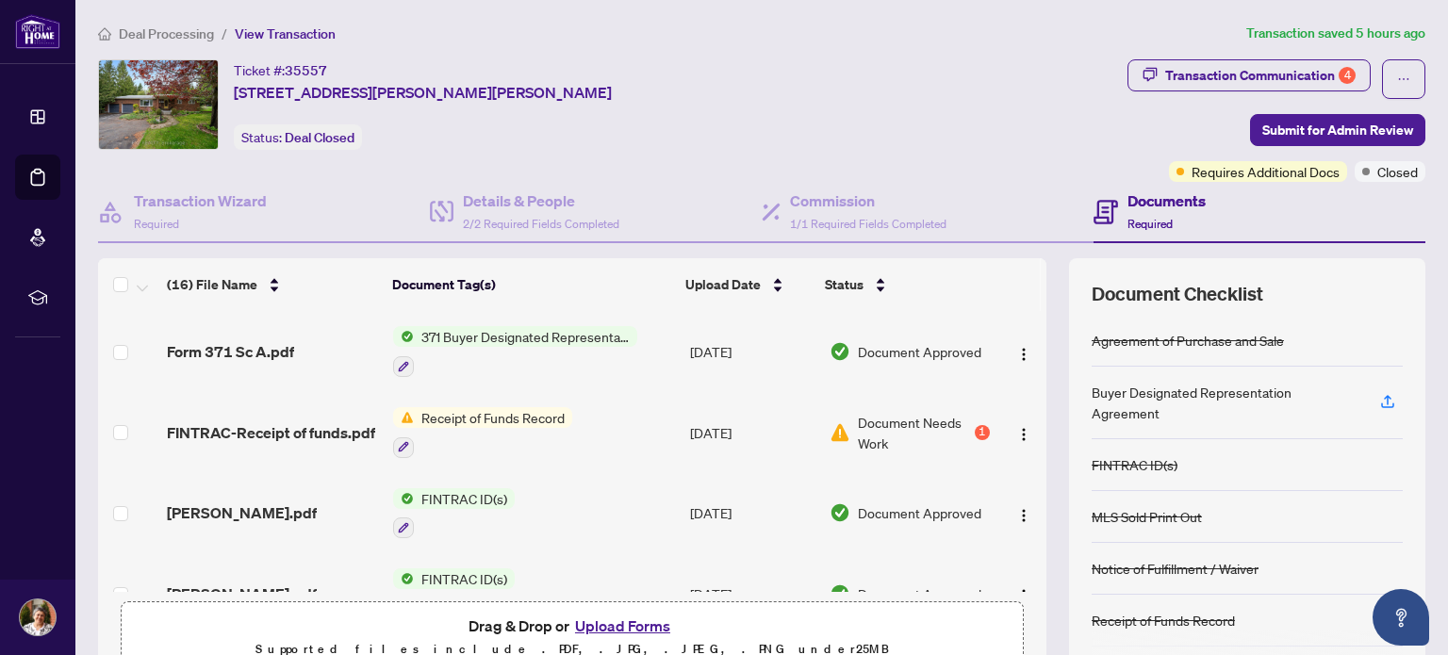
click at [909, 417] on span "Document Needs Work" at bounding box center [914, 432] width 112 height 41
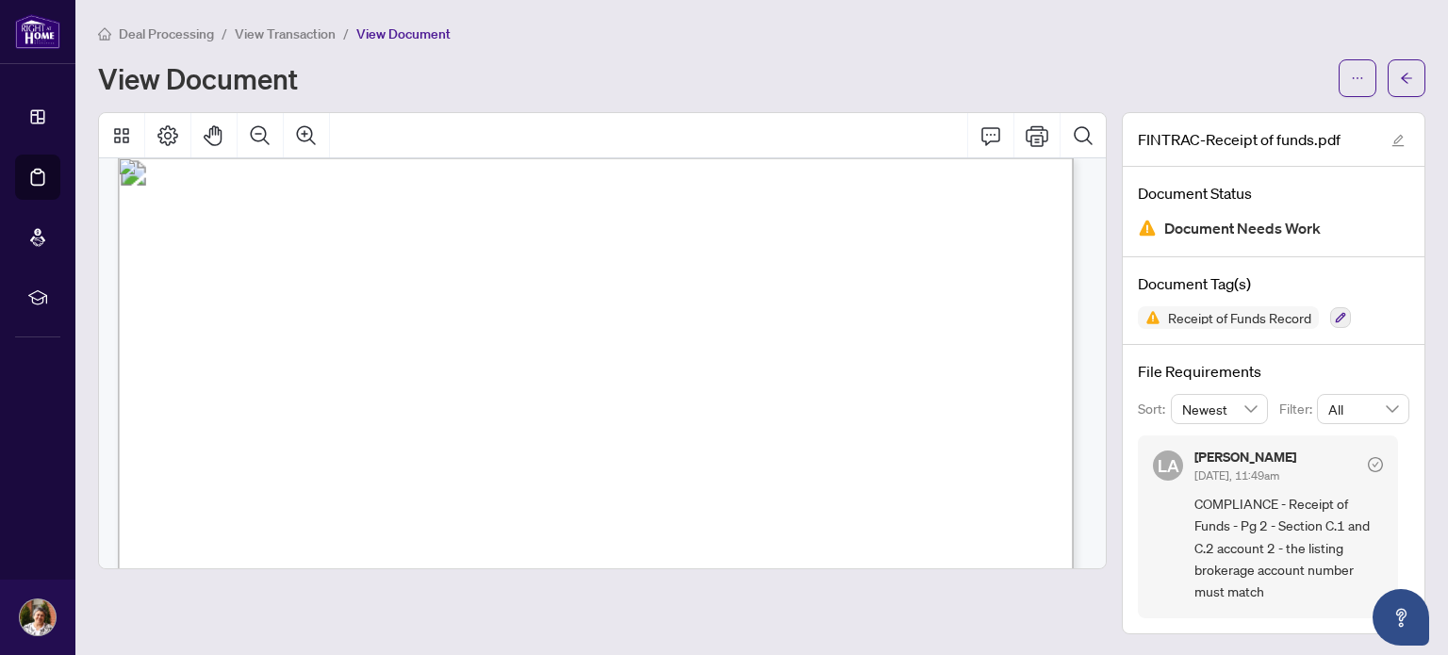
scroll to position [1319, 0]
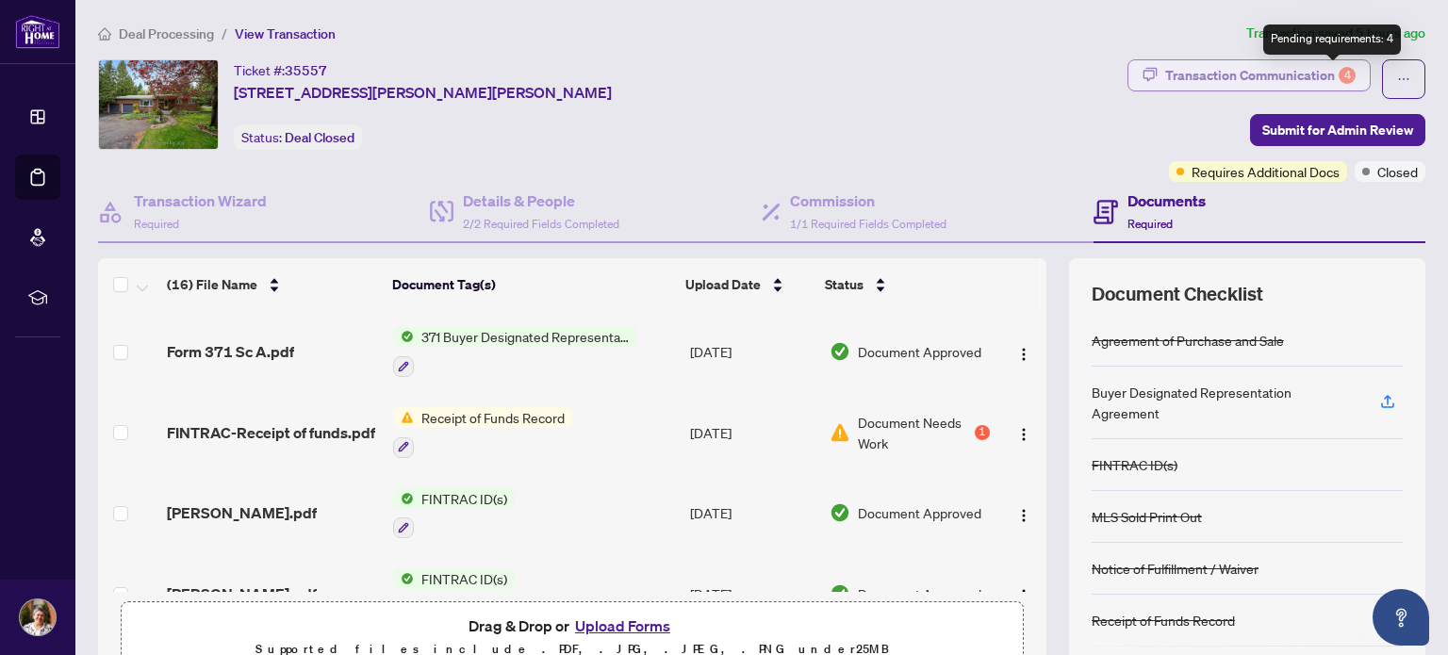
click at [1338, 68] on div "4" at bounding box center [1346, 75] width 17 height 17
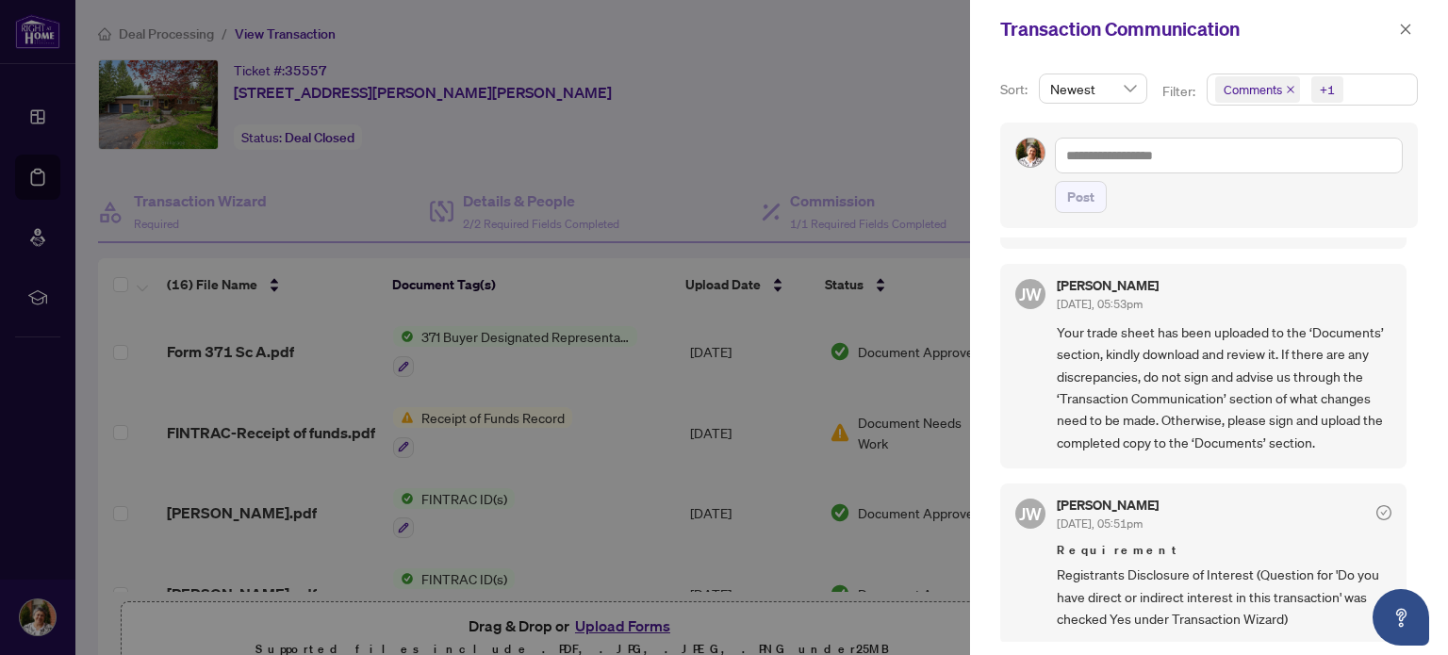
scroll to position [471, 0]
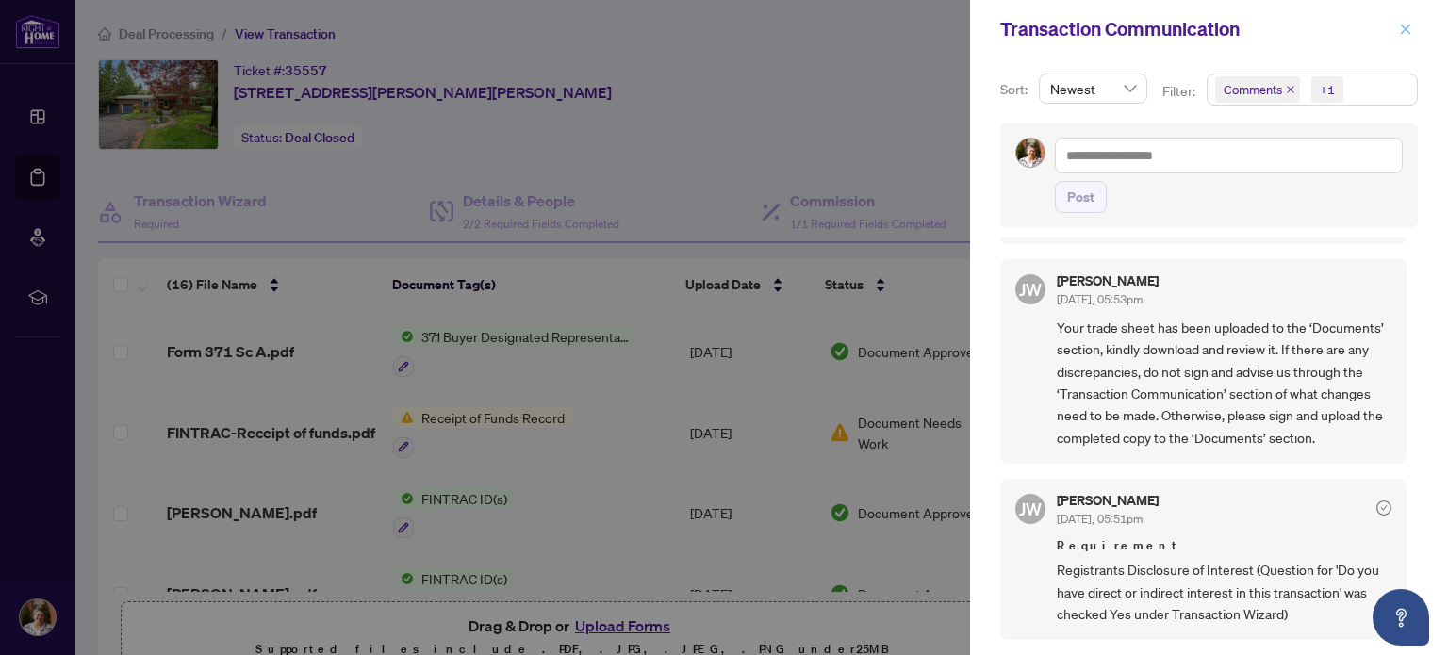
click at [1403, 21] on span "button" at bounding box center [1405, 29] width 13 height 30
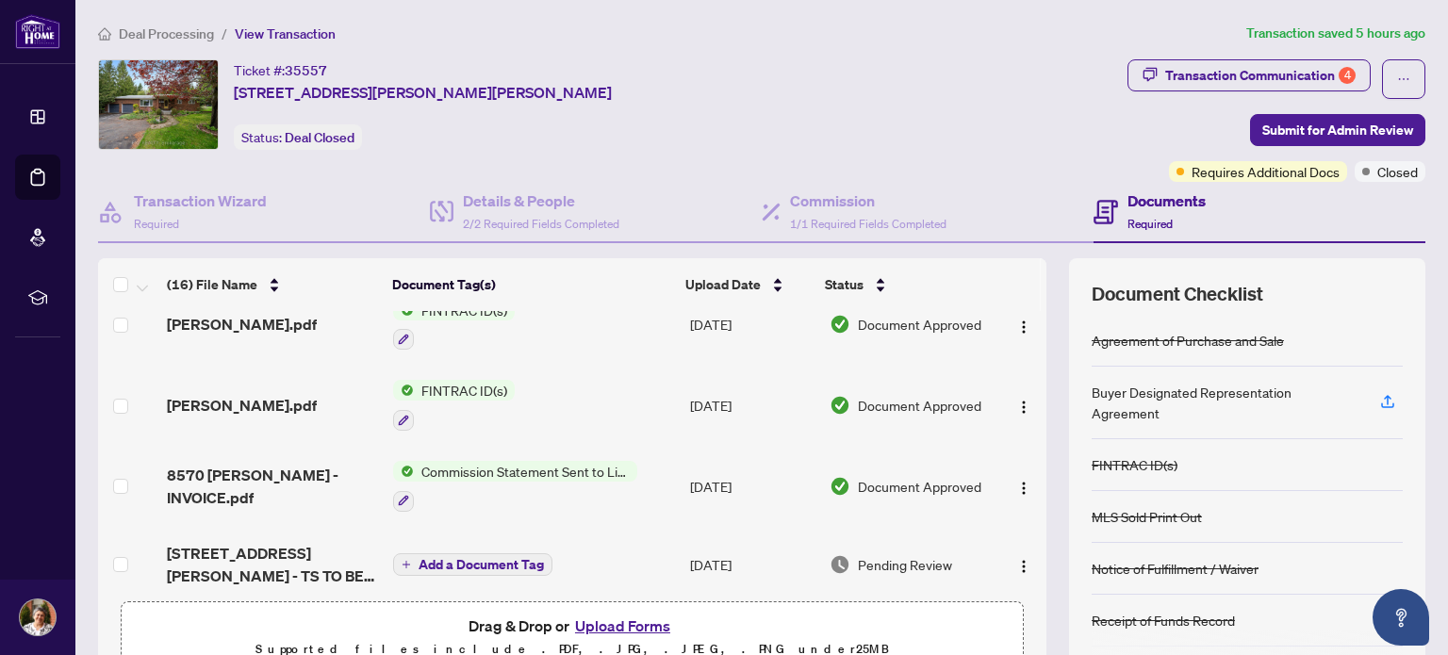
scroll to position [283, 0]
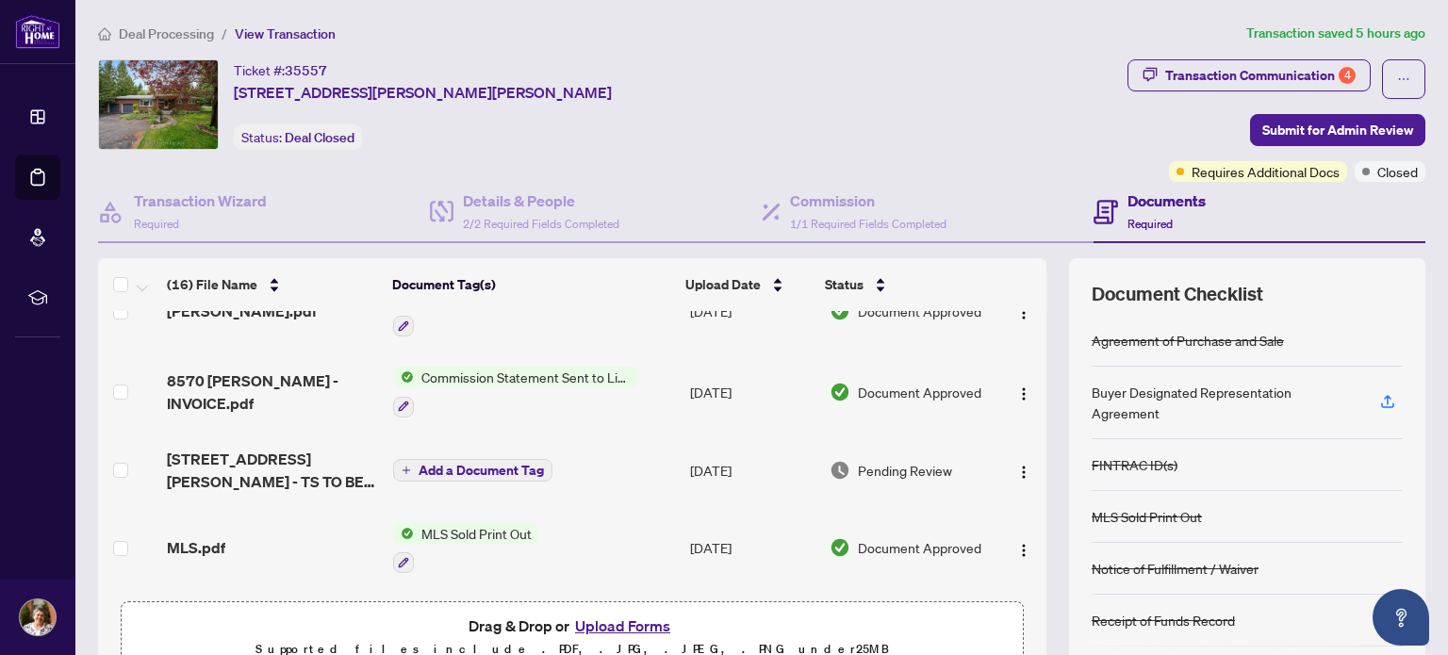
click at [894, 460] on span "Pending Review" at bounding box center [905, 470] width 94 height 21
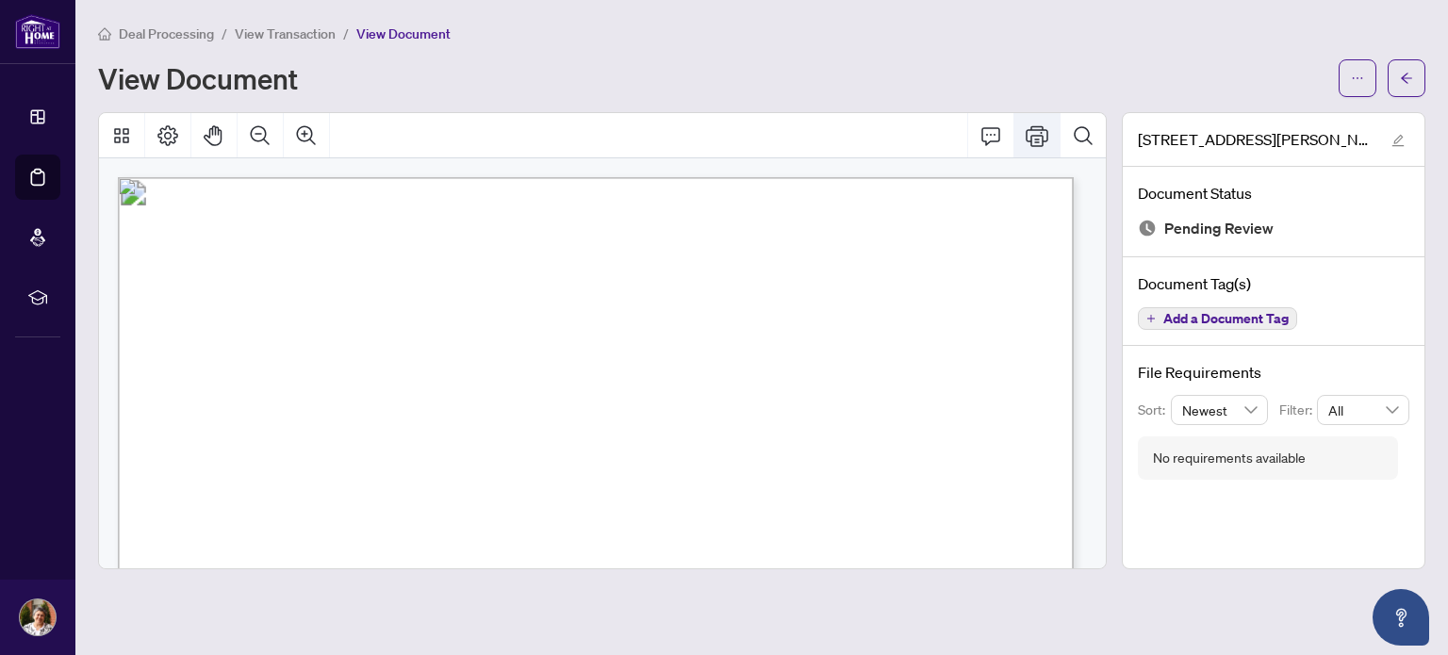
click at [1033, 135] on icon "Print" at bounding box center [1036, 135] width 23 height 23
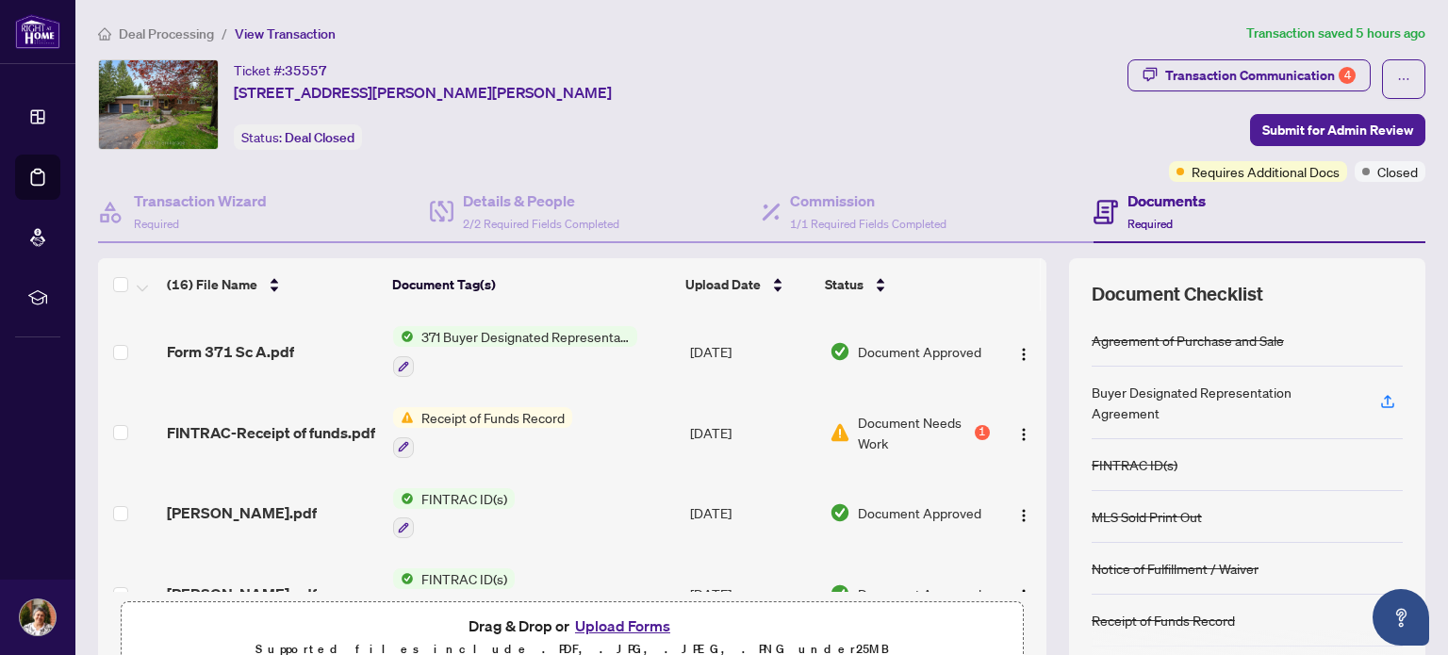
click at [603, 614] on button "Upload Forms" at bounding box center [622, 626] width 106 height 25
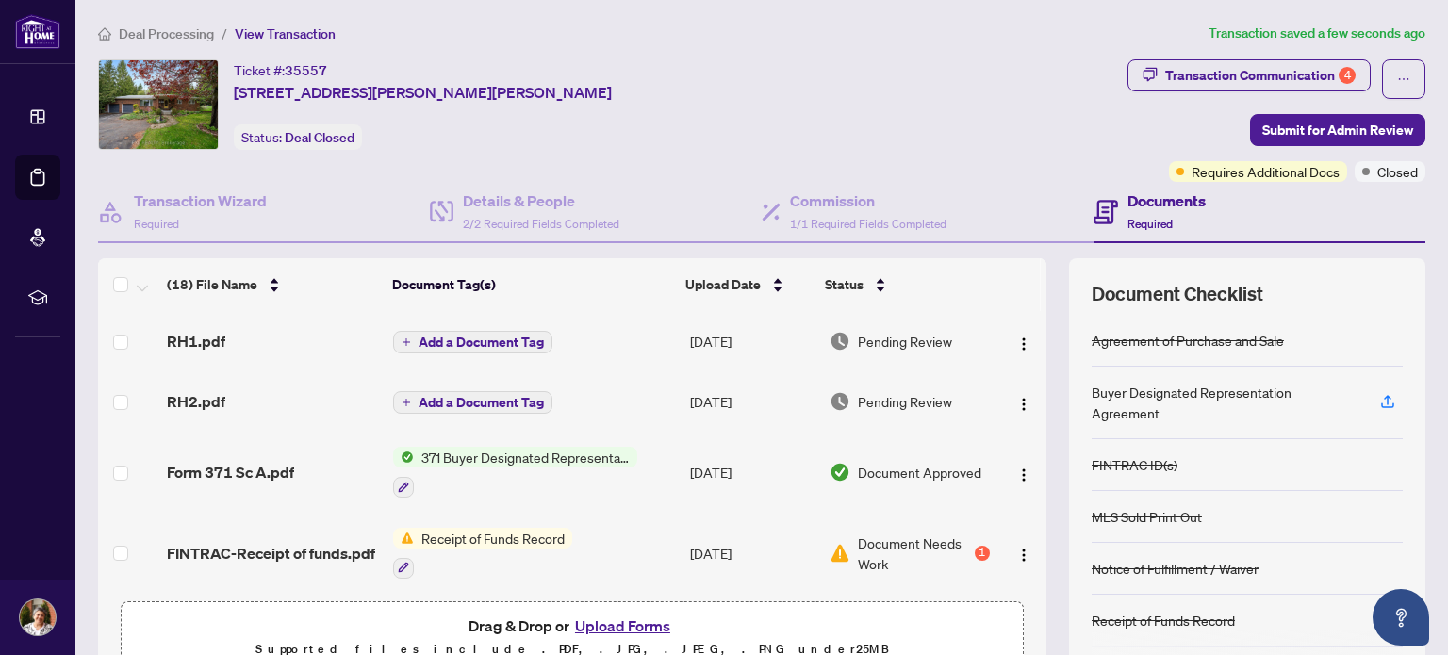
click at [858, 331] on span "Pending Review" at bounding box center [905, 341] width 94 height 21
